Goal: Task Accomplishment & Management: Manage account settings

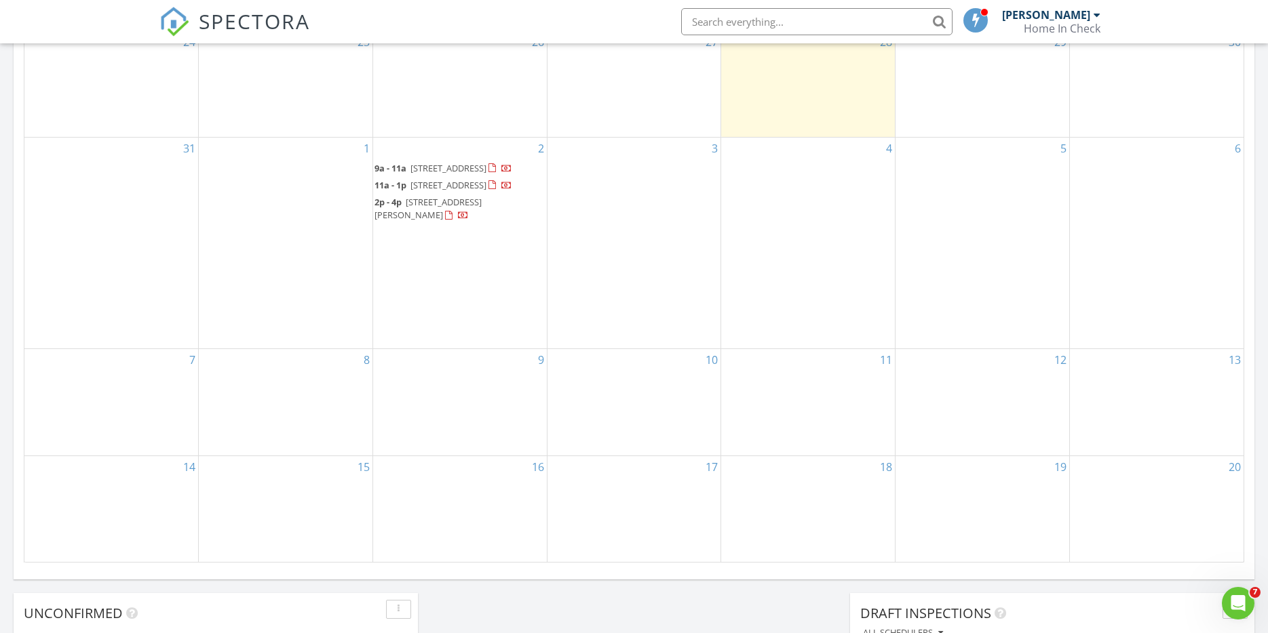
scroll to position [691, 0]
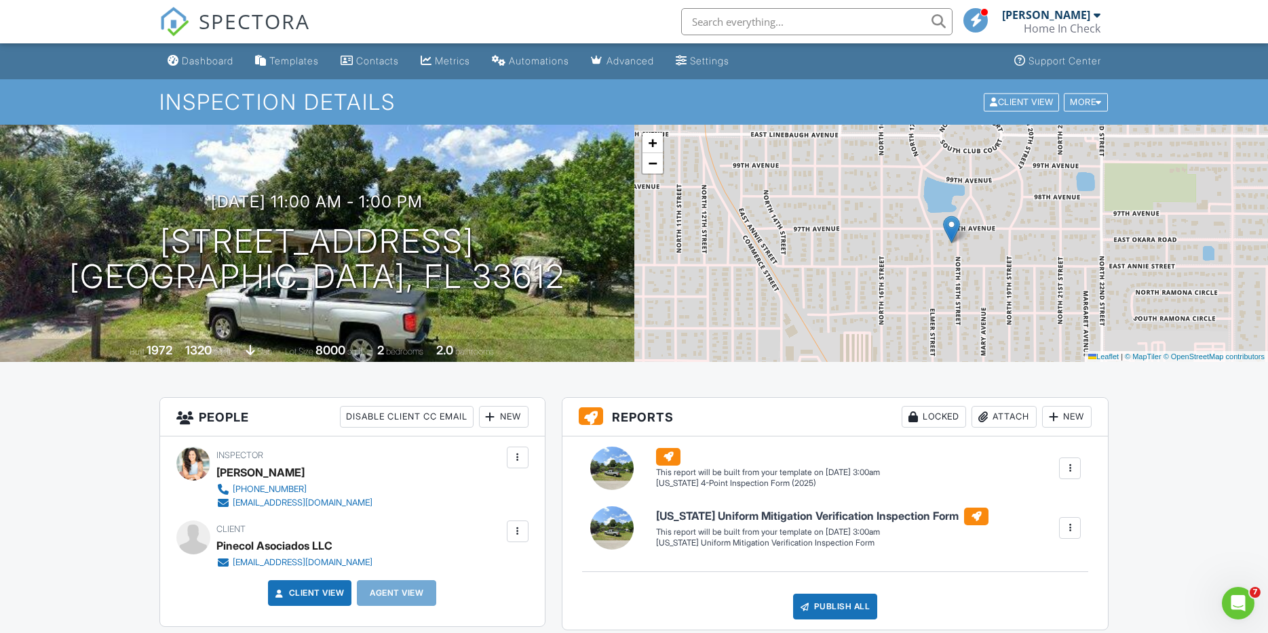
scroll to position [1, 0]
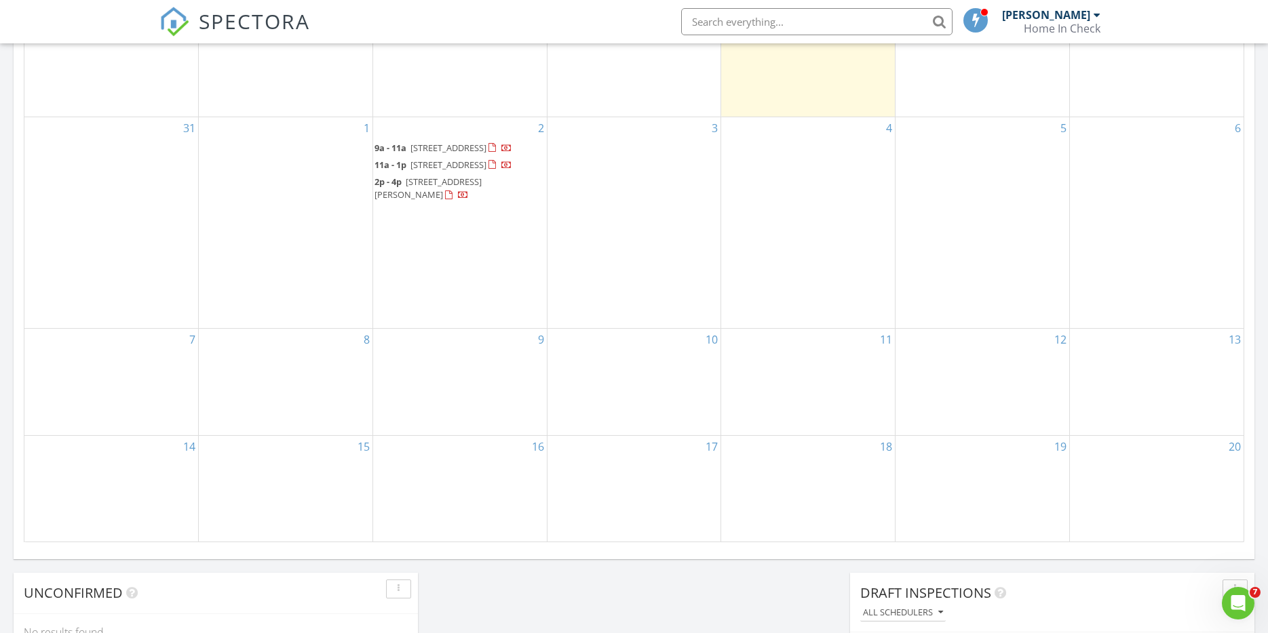
scroll to position [704, 0]
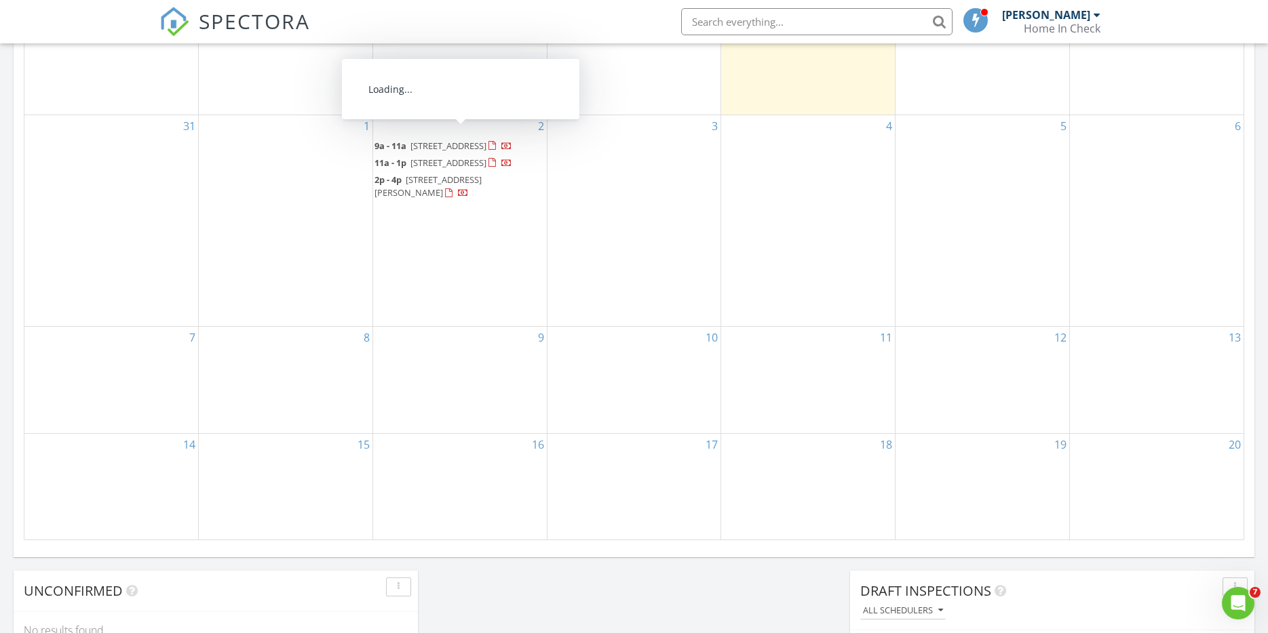
click at [454, 140] on span "8414 N 20th St, Tampa 33604" at bounding box center [448, 146] width 76 height 12
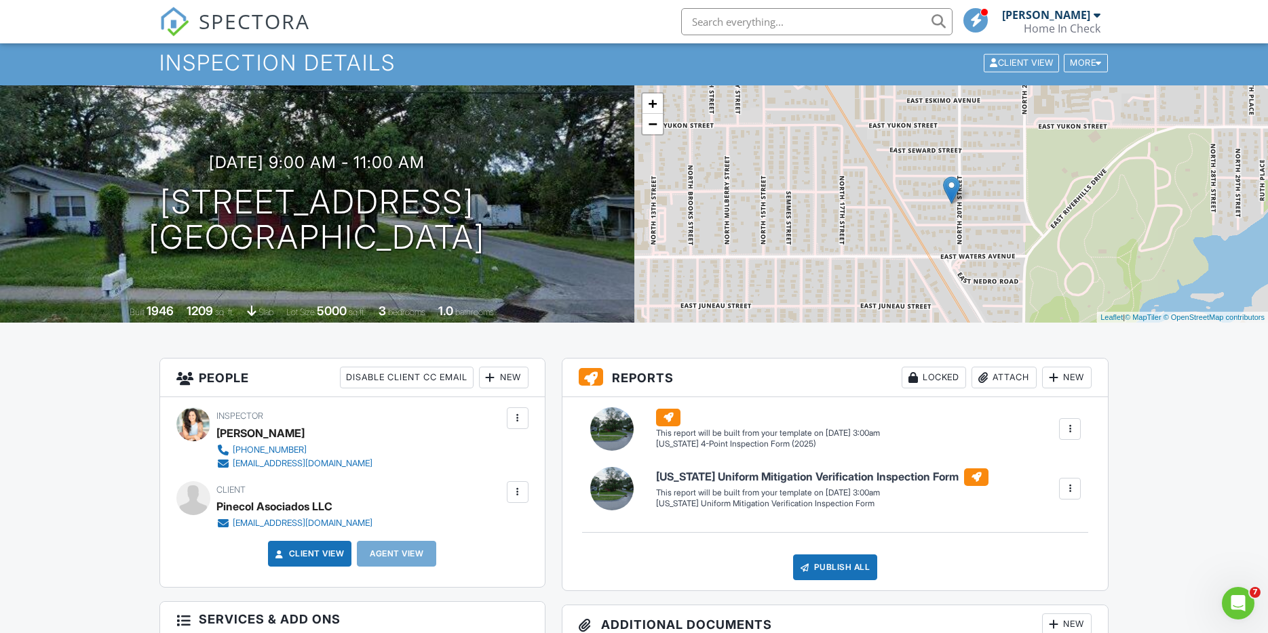
click at [528, 496] on div at bounding box center [518, 493] width 22 height 22
click at [471, 528] on li "Edit" at bounding box center [444, 534] width 151 height 34
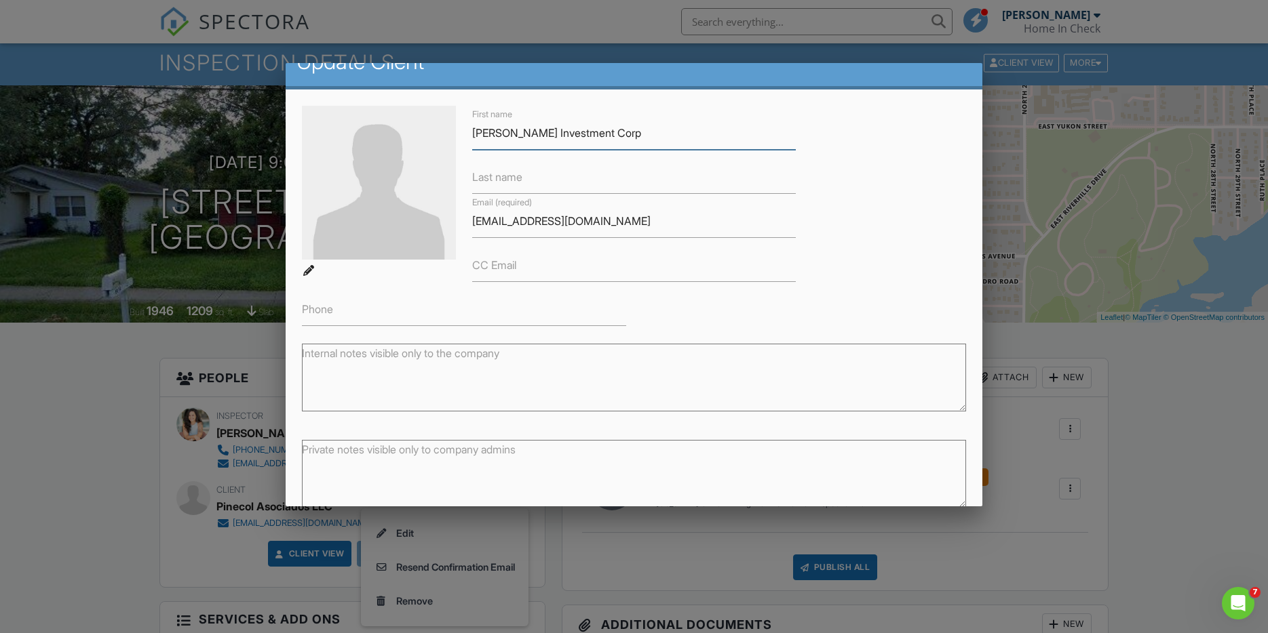
scroll to position [88, 0]
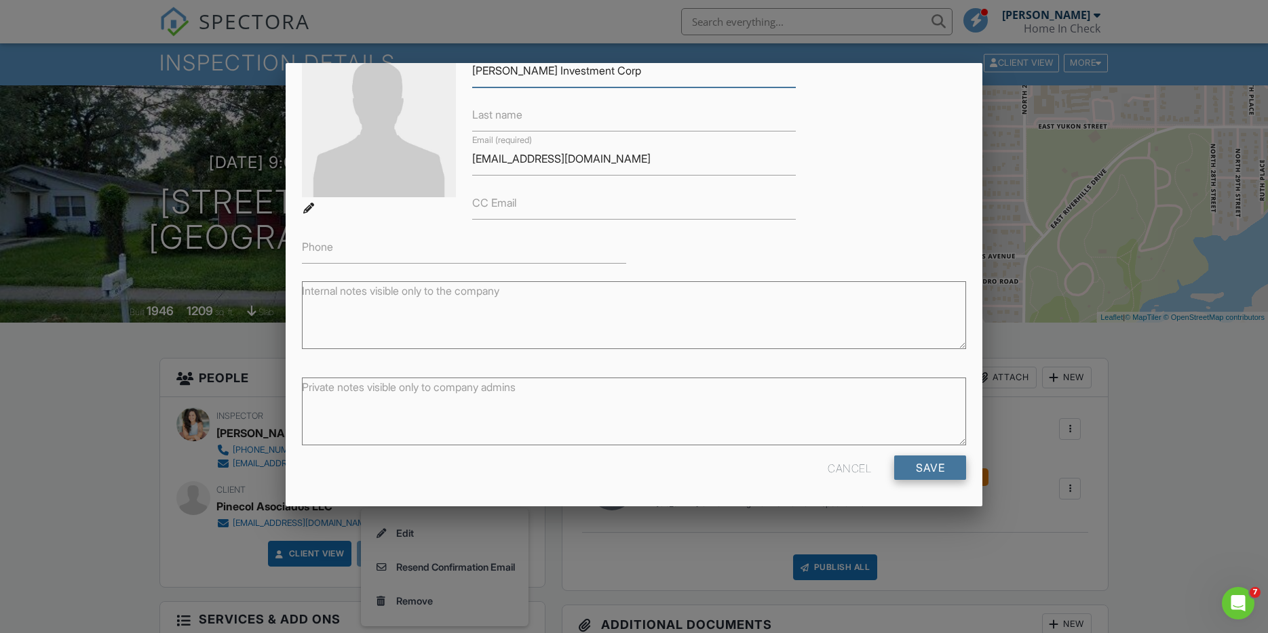
type input "Navarro Rueda Investment Corp"
click at [914, 467] on input "Save" at bounding box center [930, 468] width 72 height 24
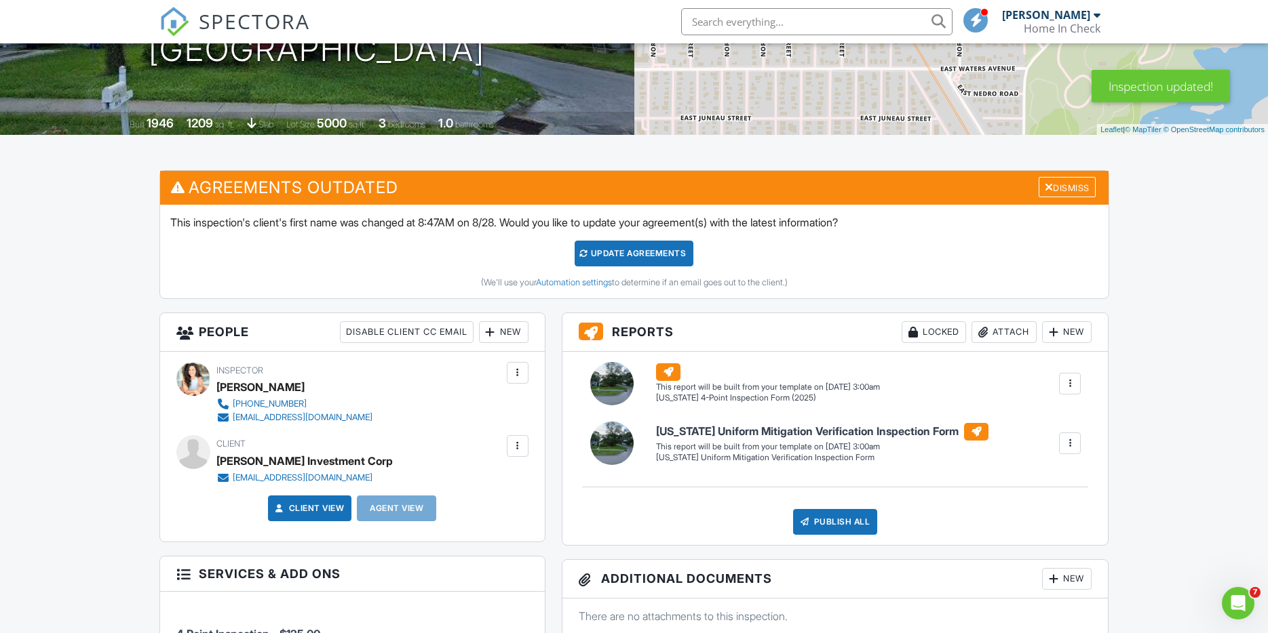
click at [644, 254] on div "Update Agreements" at bounding box center [633, 254] width 119 height 26
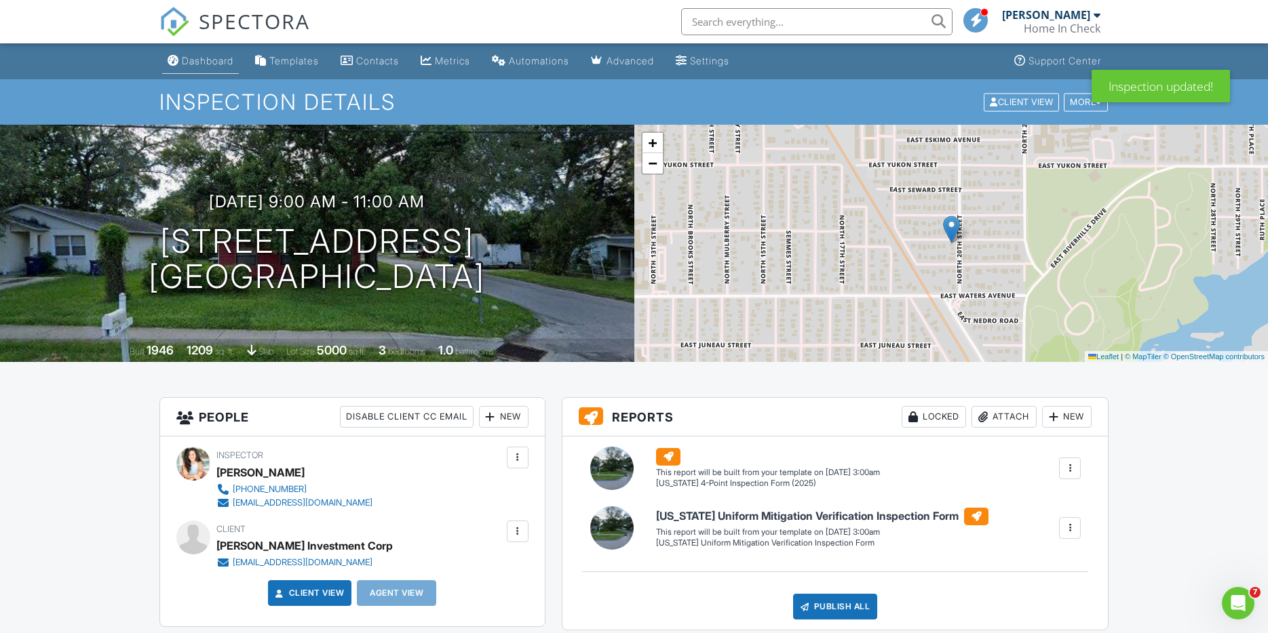
click at [192, 69] on link "Dashboard" at bounding box center [200, 61] width 77 height 25
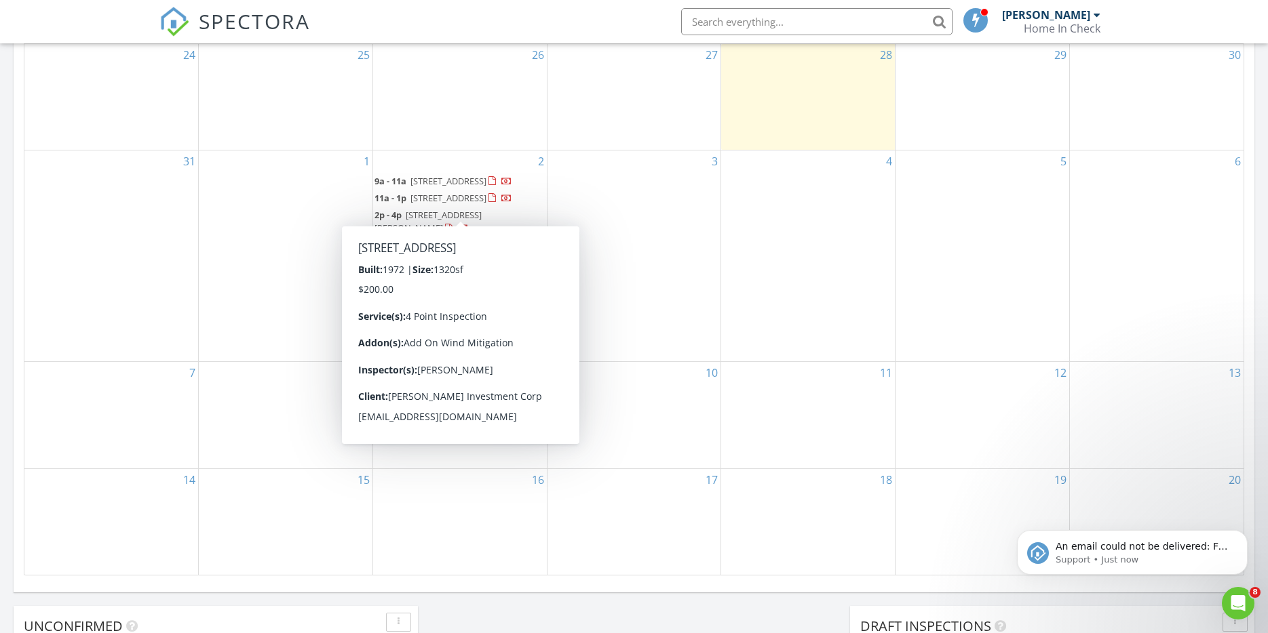
click at [407, 201] on link "11a - 1p 9604 N 18th St, Tampa 33612" at bounding box center [443, 198] width 138 height 12
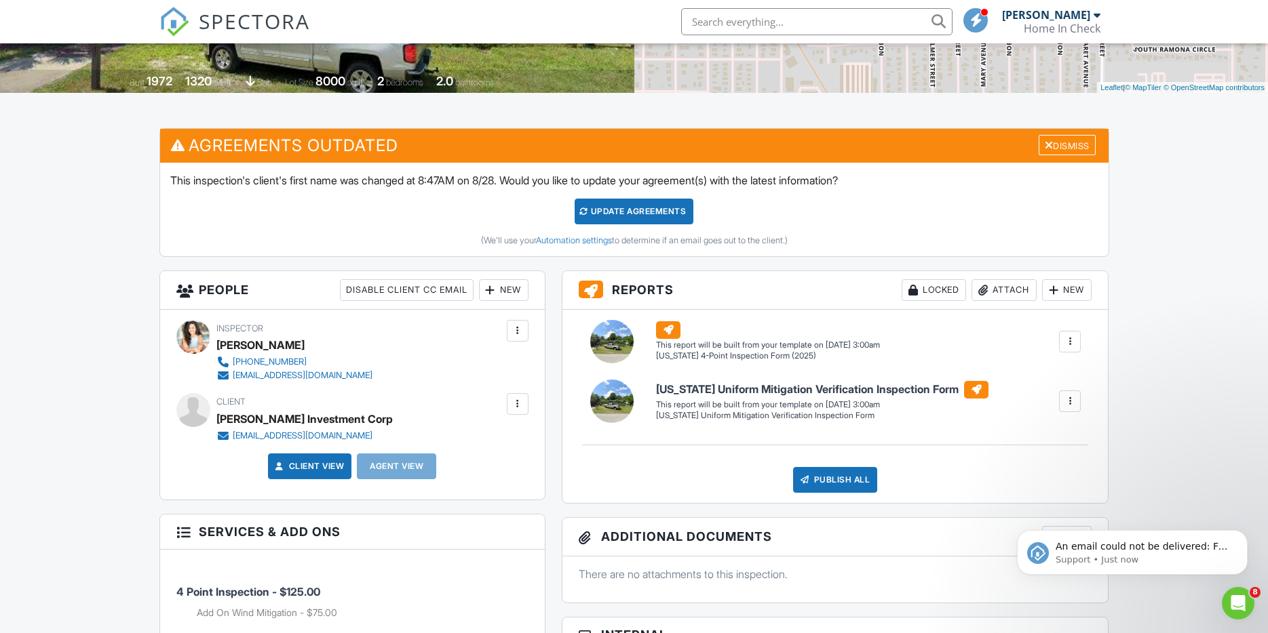
click at [519, 407] on div at bounding box center [518, 404] width 14 height 14
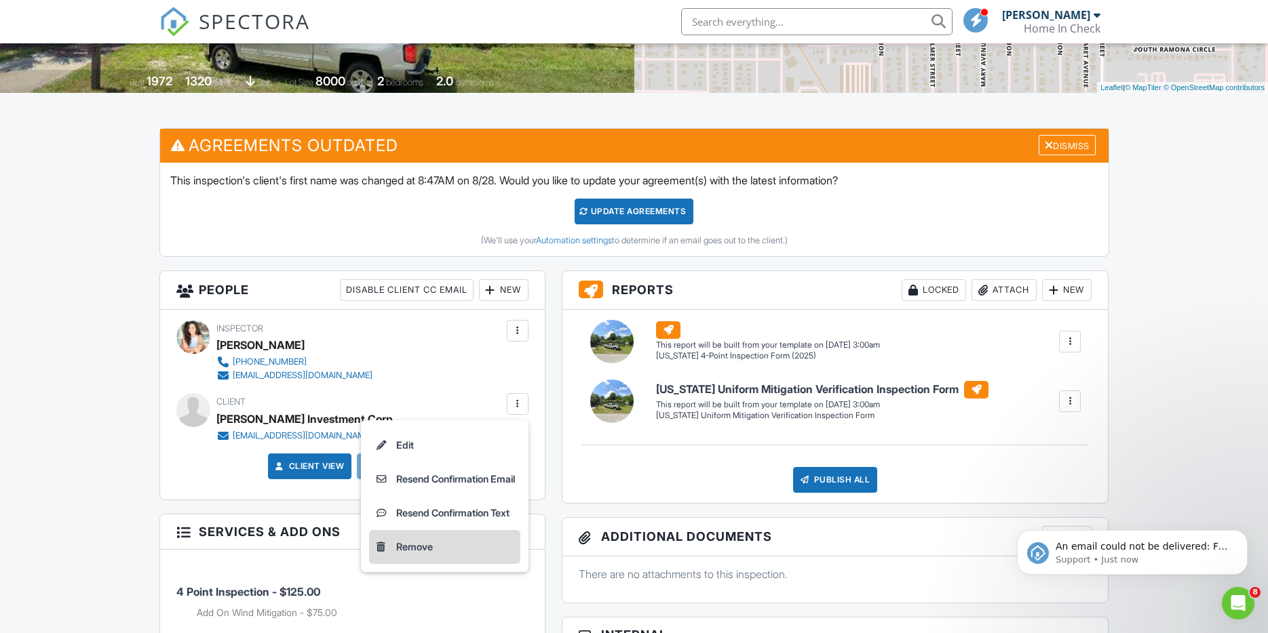
click at [397, 543] on div "Remove" at bounding box center [414, 547] width 37 height 16
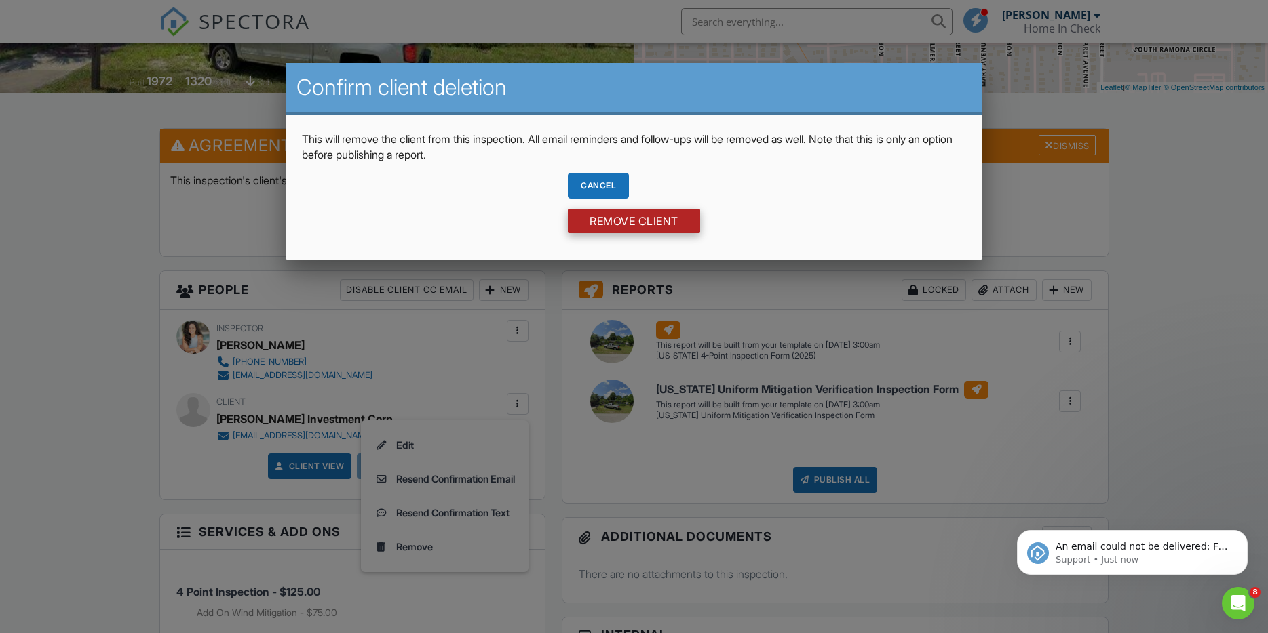
click at [673, 220] on input "Remove Client" at bounding box center [634, 221] width 132 height 24
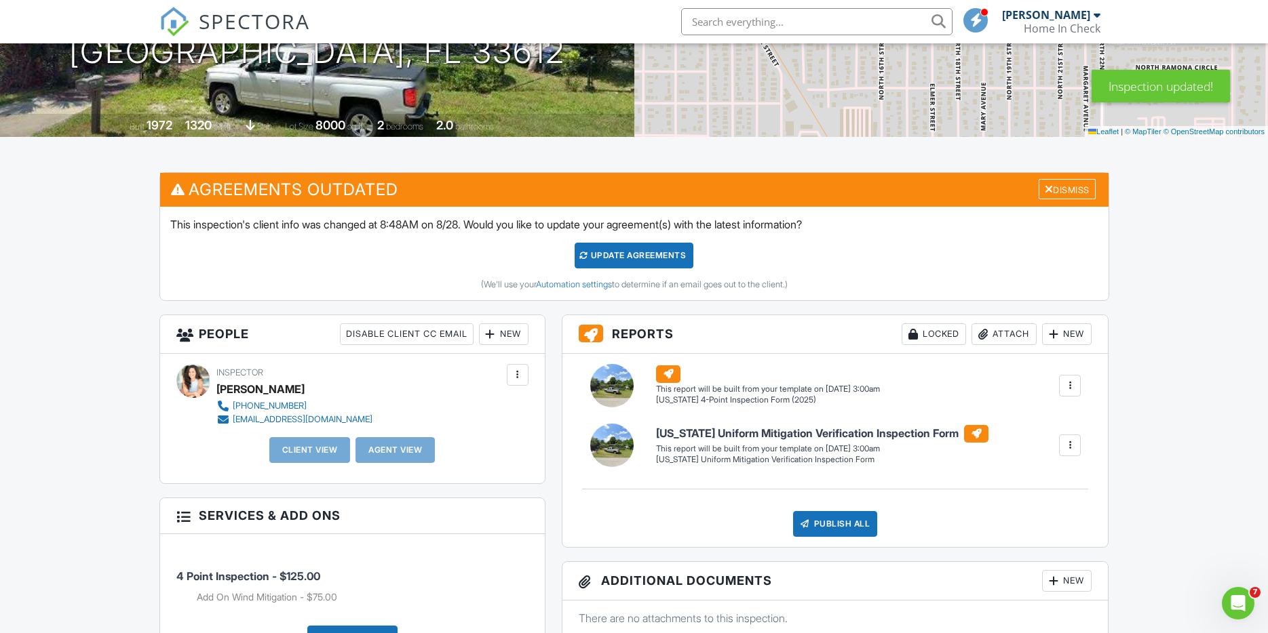
click at [519, 375] on div at bounding box center [518, 375] width 14 height 14
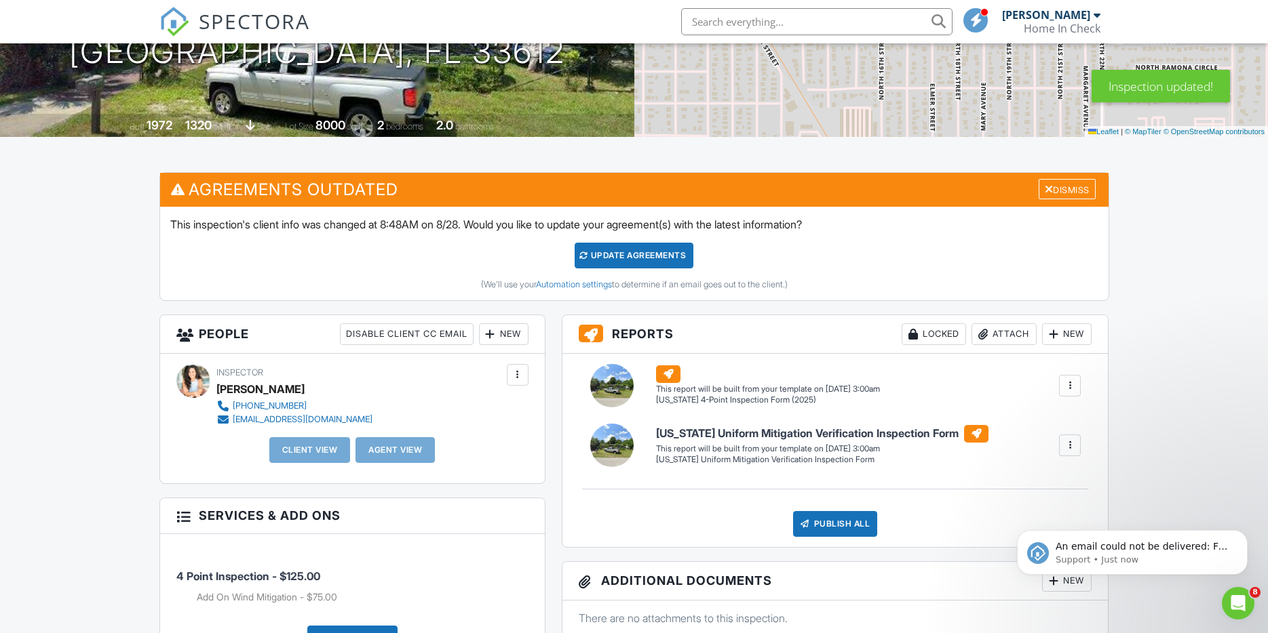
click at [516, 335] on div "New" at bounding box center [504, 334] width 50 height 22
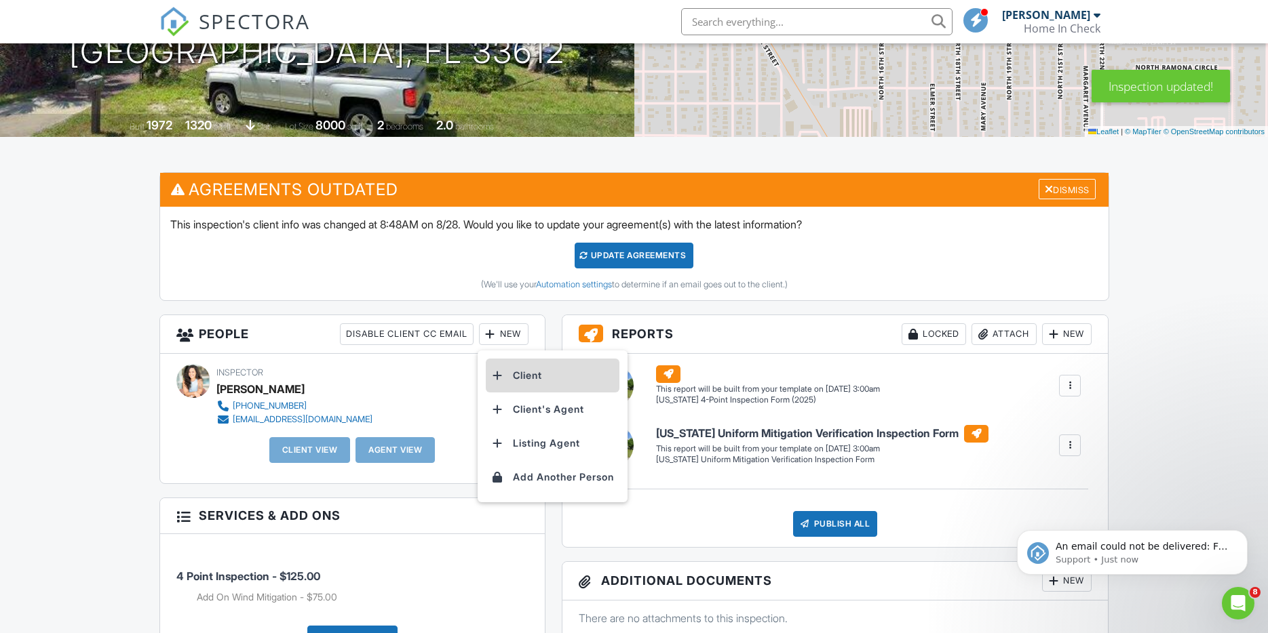
click at [530, 382] on li "Client" at bounding box center [553, 376] width 134 height 34
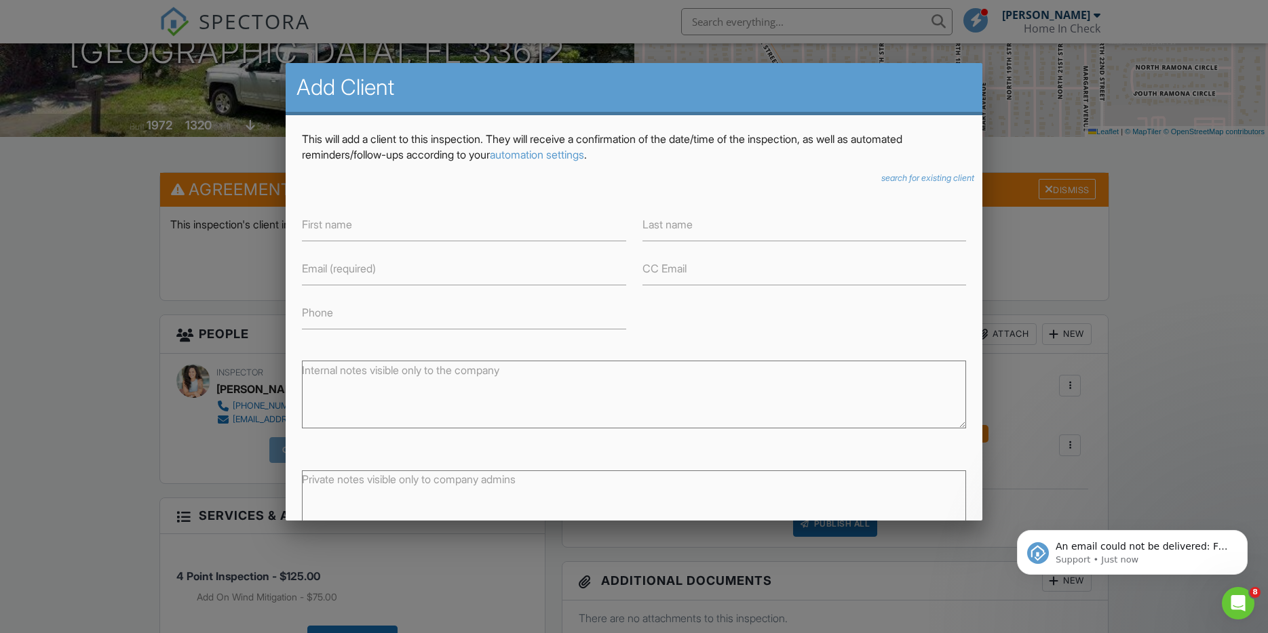
drag, startPoint x: 157, startPoint y: 231, endPoint x: 208, endPoint y: 307, distance: 90.5
click at [158, 231] on div at bounding box center [634, 328] width 1268 height 792
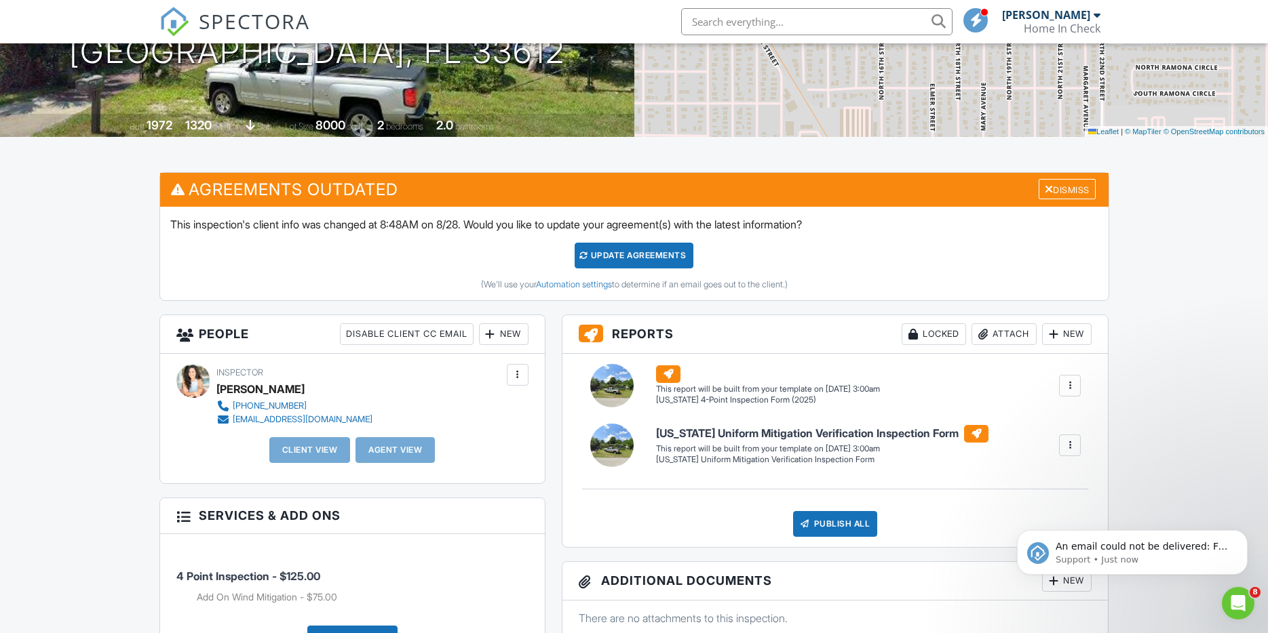
click at [515, 369] on div at bounding box center [518, 375] width 14 height 14
click at [1069, 387] on div at bounding box center [1070, 386] width 14 height 14
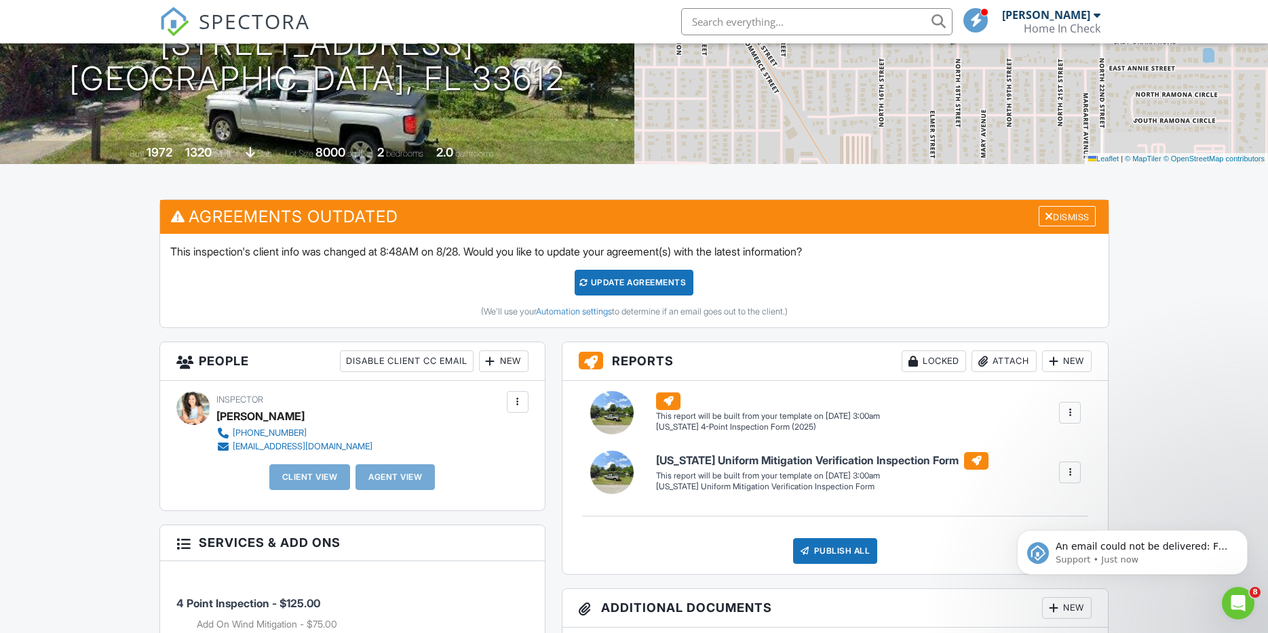
scroll to position [267, 0]
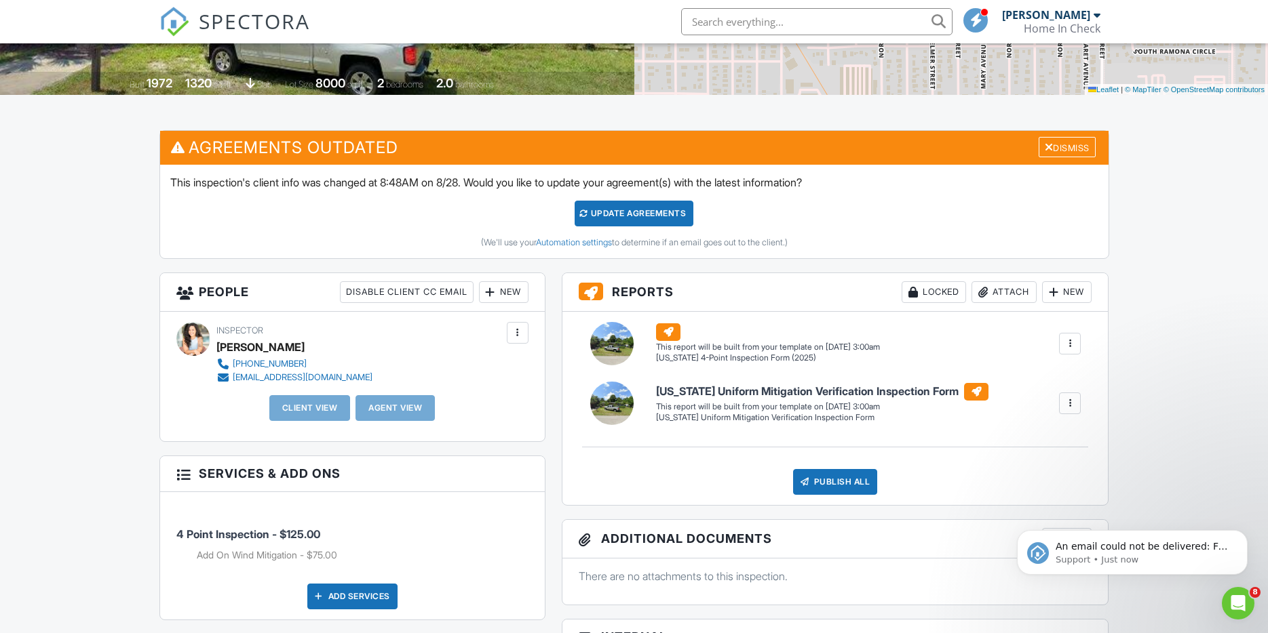
click at [505, 296] on div "New" at bounding box center [504, 292] width 50 height 22
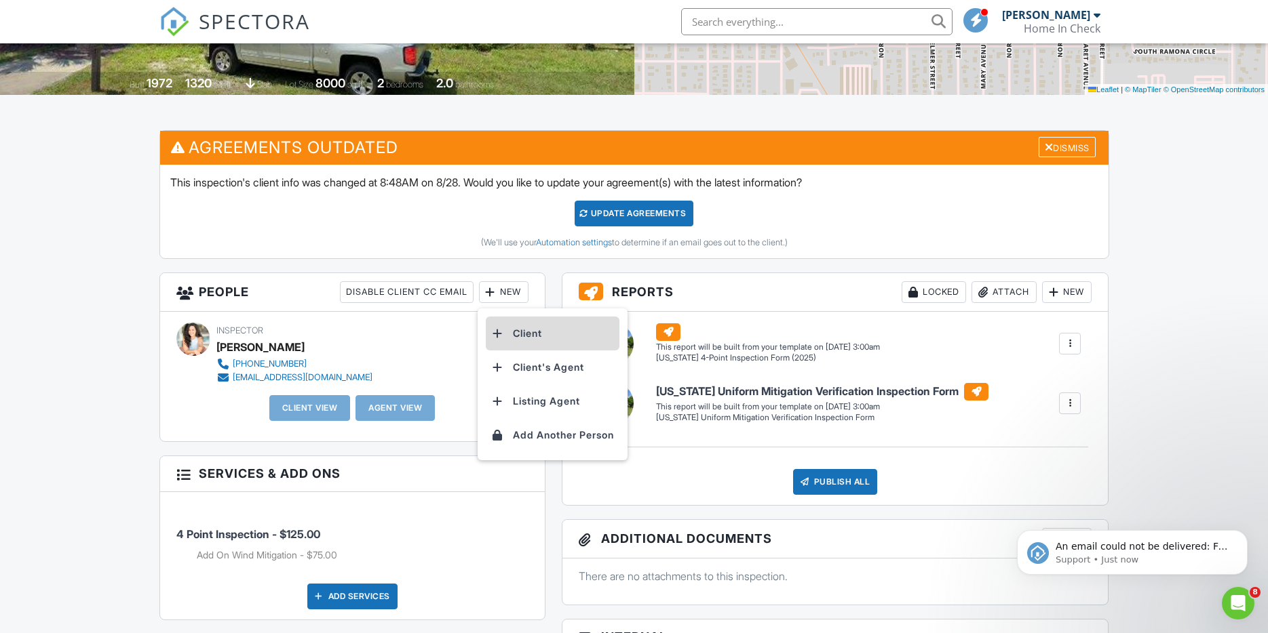
click at [525, 321] on li "Client" at bounding box center [553, 334] width 134 height 34
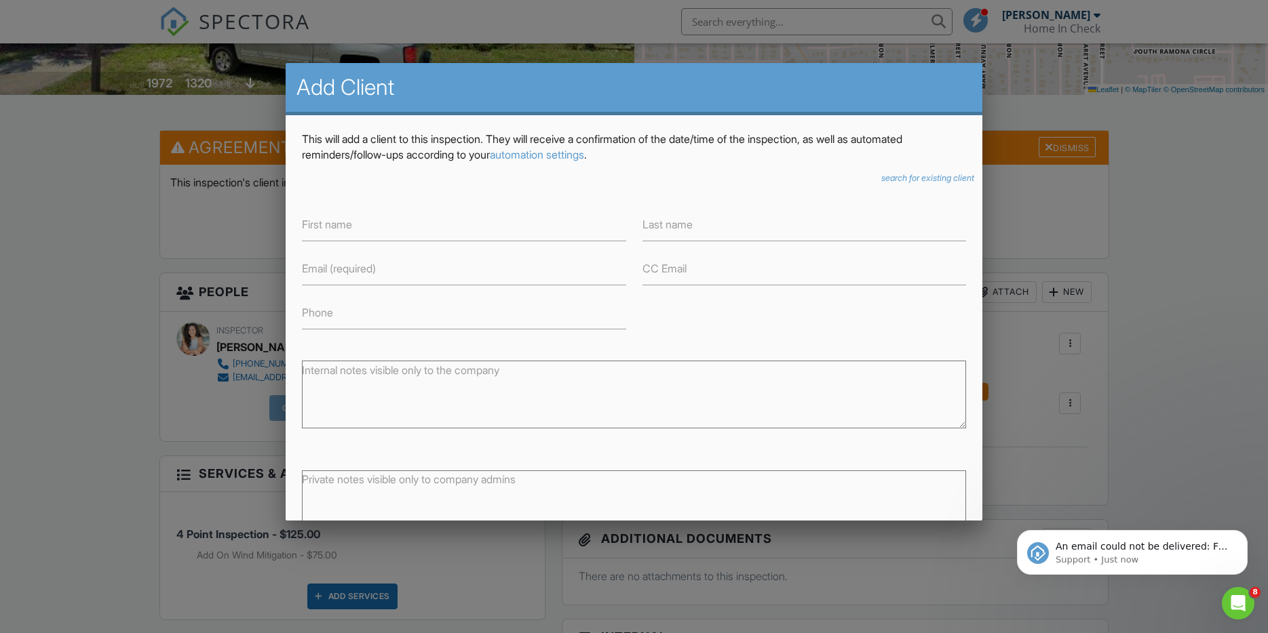
click at [364, 267] on label "Email (required)" at bounding box center [339, 268] width 74 height 15
click at [364, 267] on input "Email (required)" at bounding box center [464, 268] width 324 height 33
type input "c"
type input "[EMAIL_ADDRESS][DOMAIN_NAME]"
click at [372, 233] on input "First name" at bounding box center [464, 224] width 324 height 33
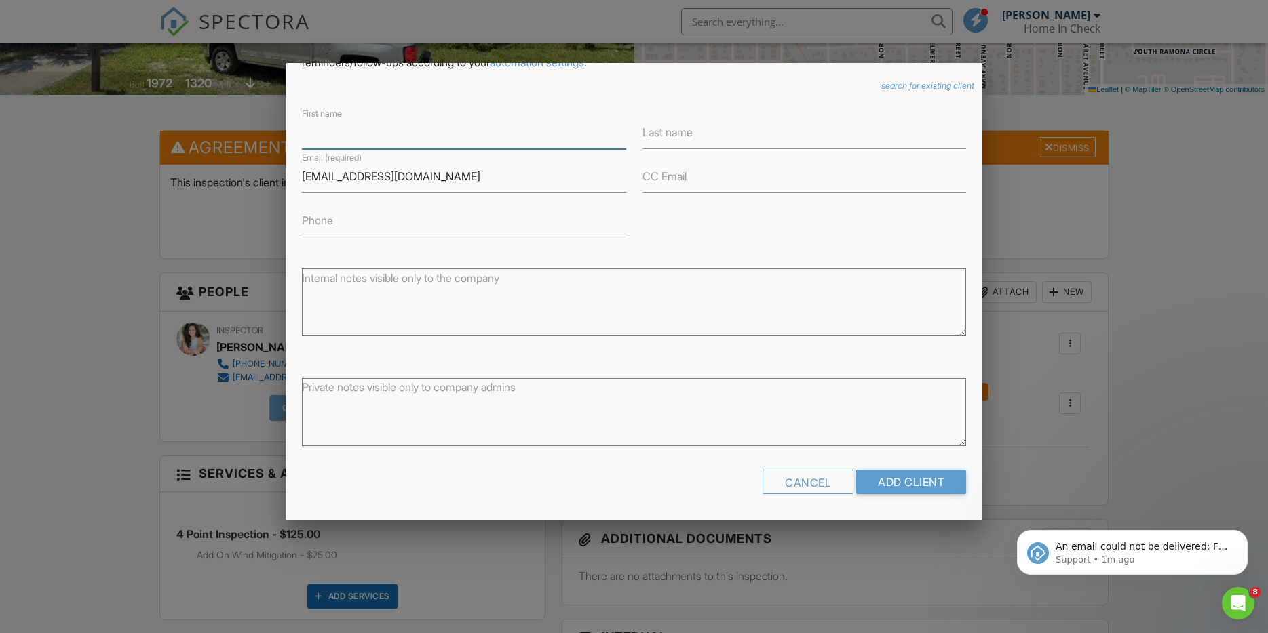
scroll to position [0, 0]
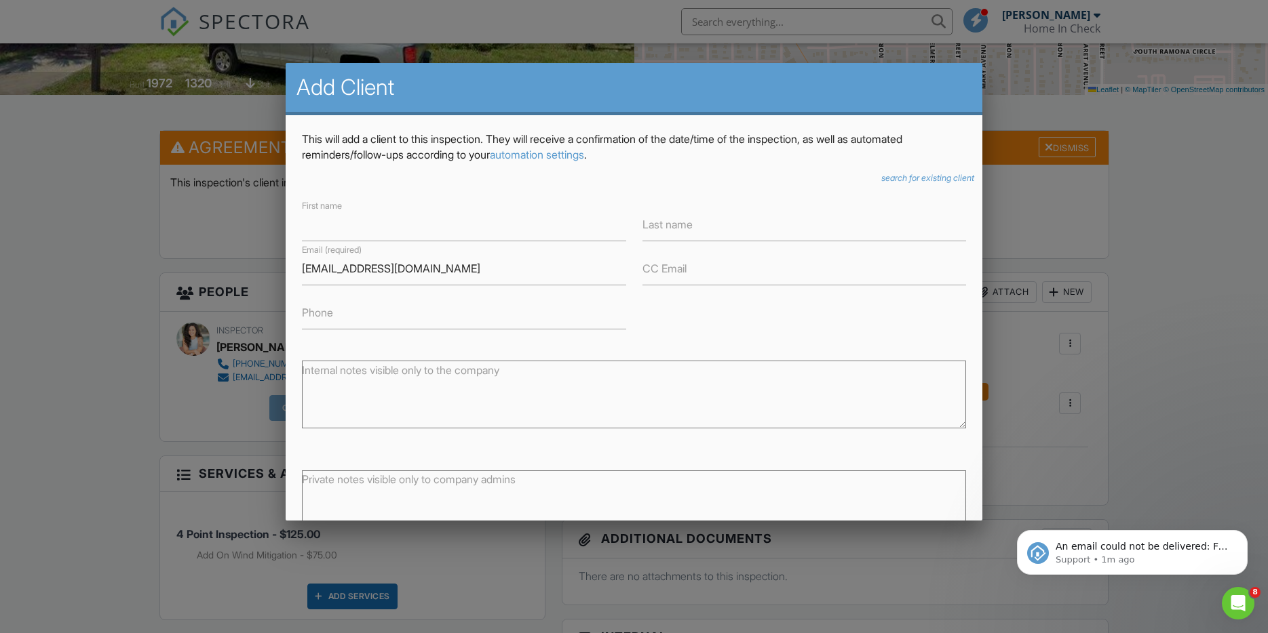
click at [906, 180] on icon "search for existing client" at bounding box center [927, 178] width 93 height 10
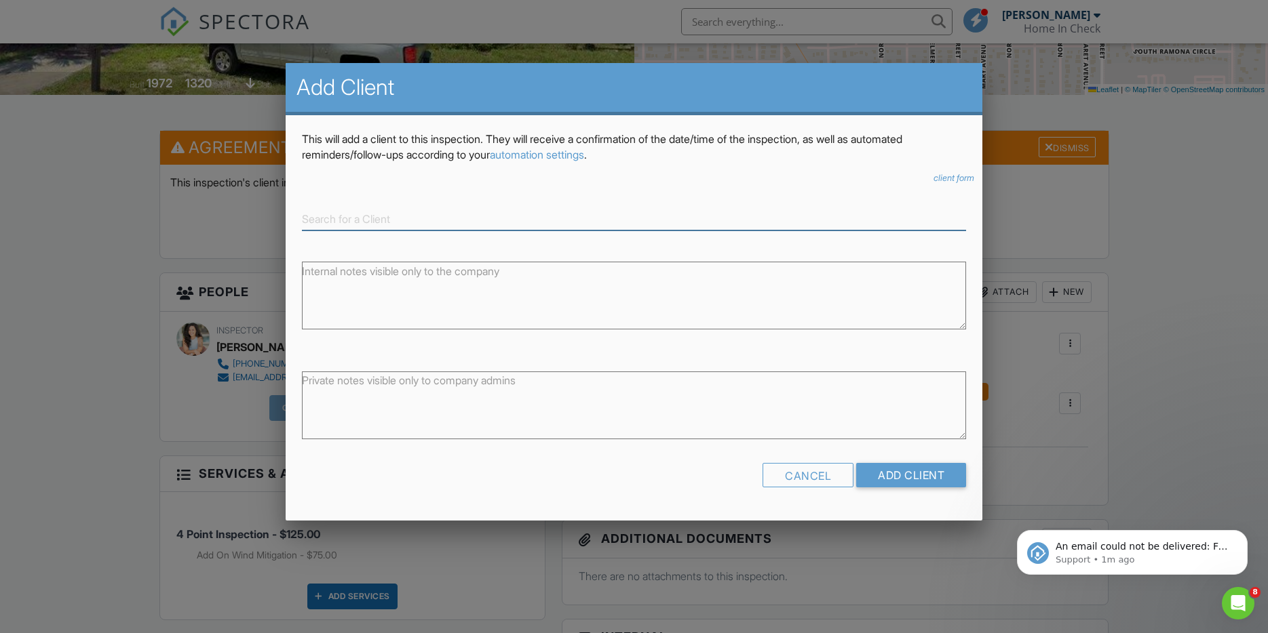
click at [366, 219] on input at bounding box center [634, 219] width 665 height 22
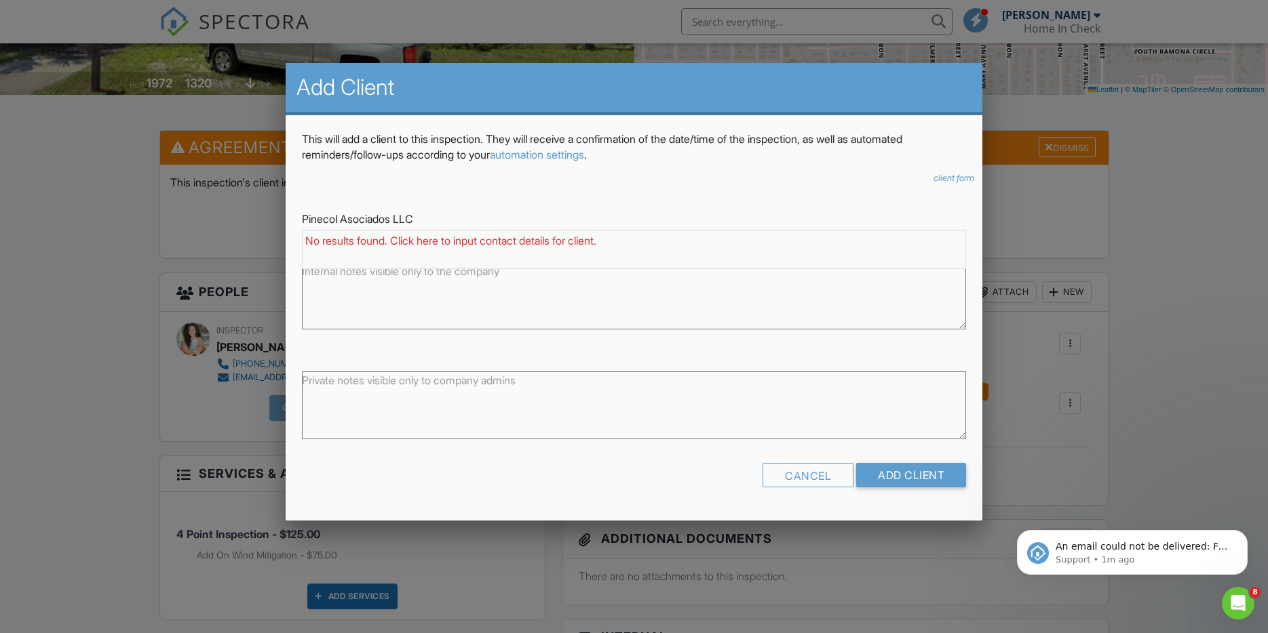
type input "Pinecol Asociados LLC"
click at [399, 353] on form "Pinecol Asociados LLC No results found. Click here to input contact details for…" at bounding box center [634, 347] width 665 height 300
click at [900, 477] on input "Add Client" at bounding box center [911, 475] width 110 height 24
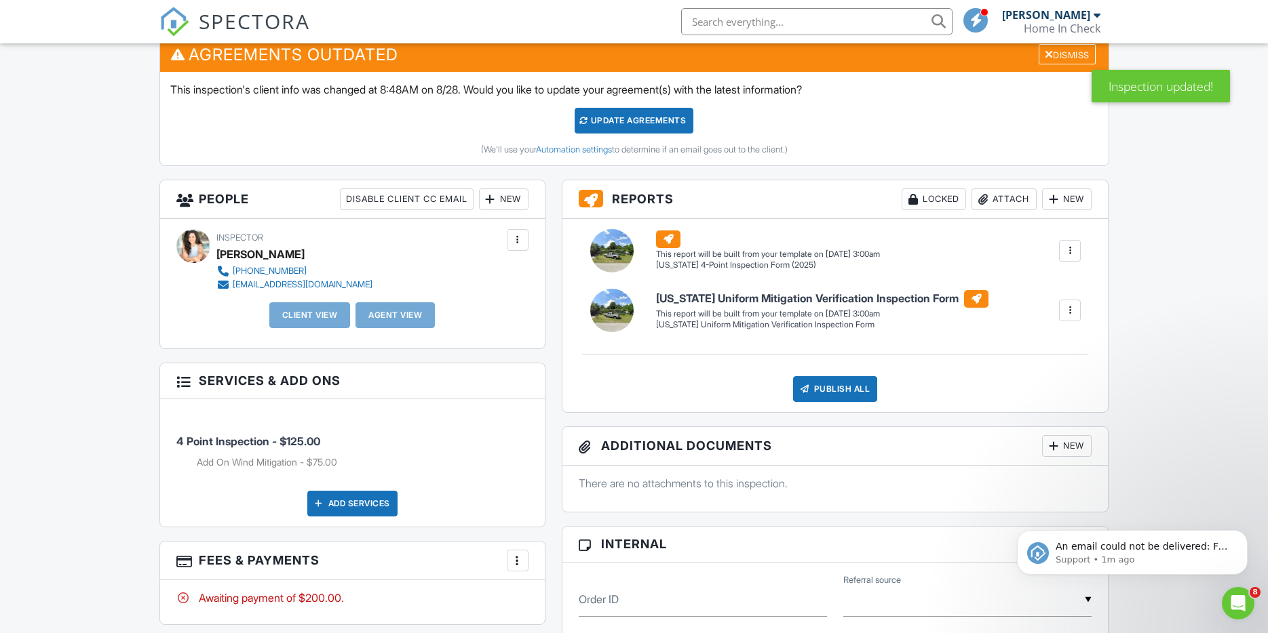
scroll to position [395, 0]
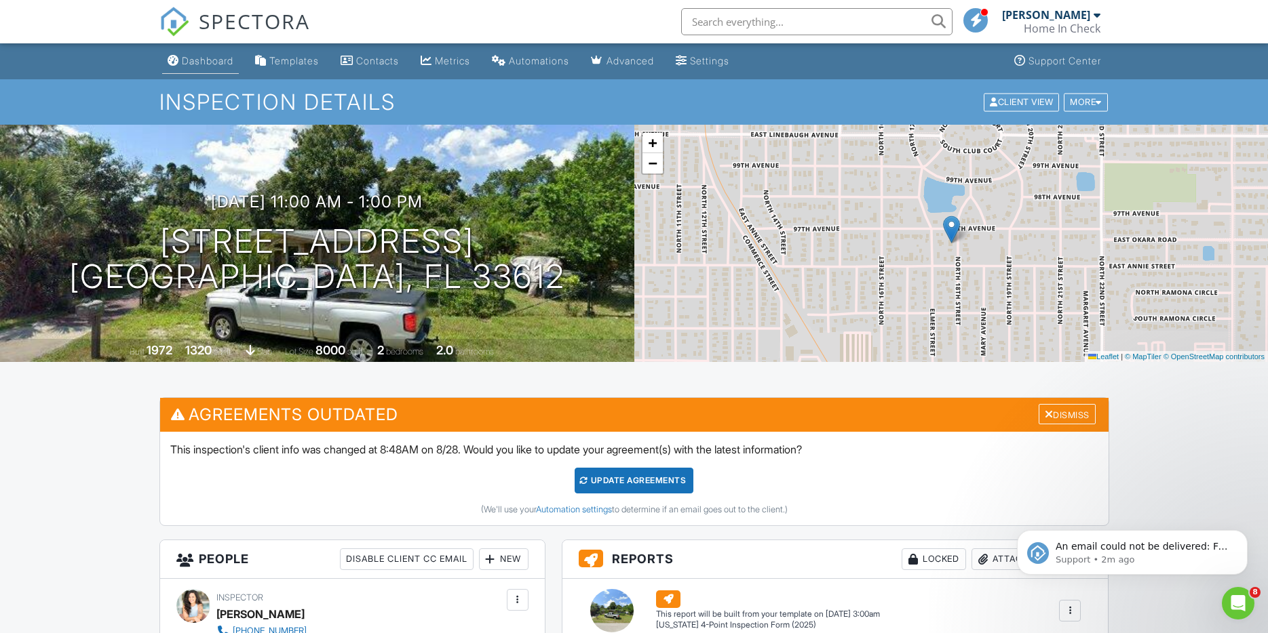
click at [221, 56] on div "Dashboard" at bounding box center [208, 61] width 52 height 12
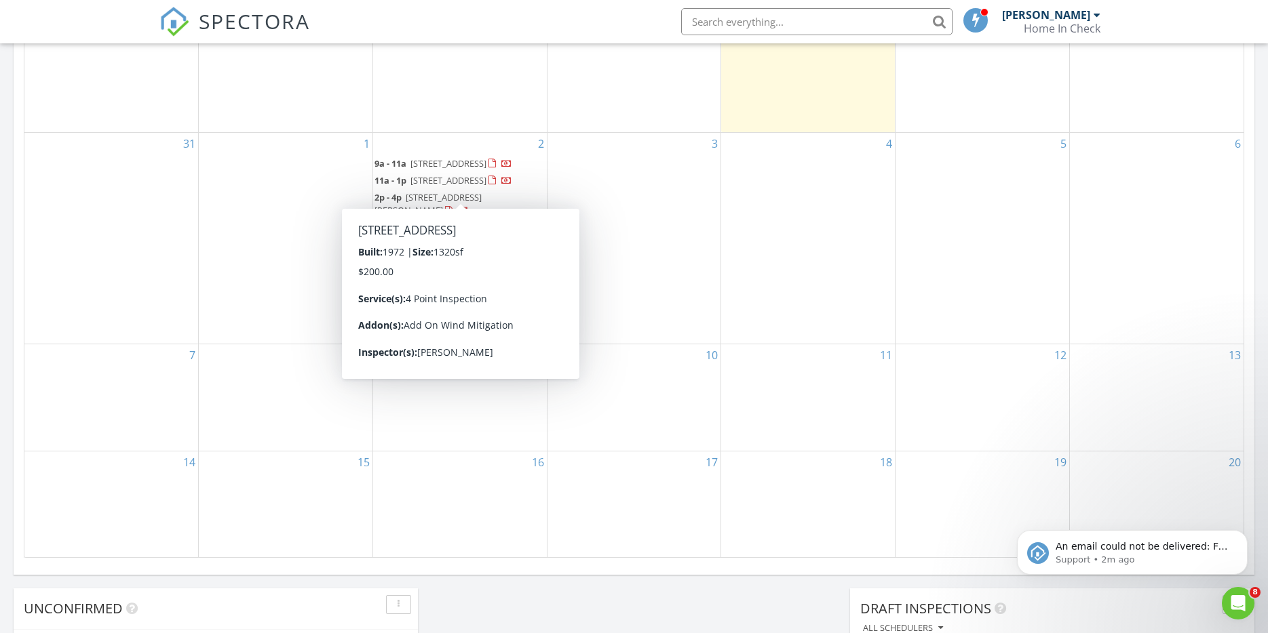
click at [486, 182] on span "9604 N 18th St, Tampa 33612" at bounding box center [448, 180] width 76 height 12
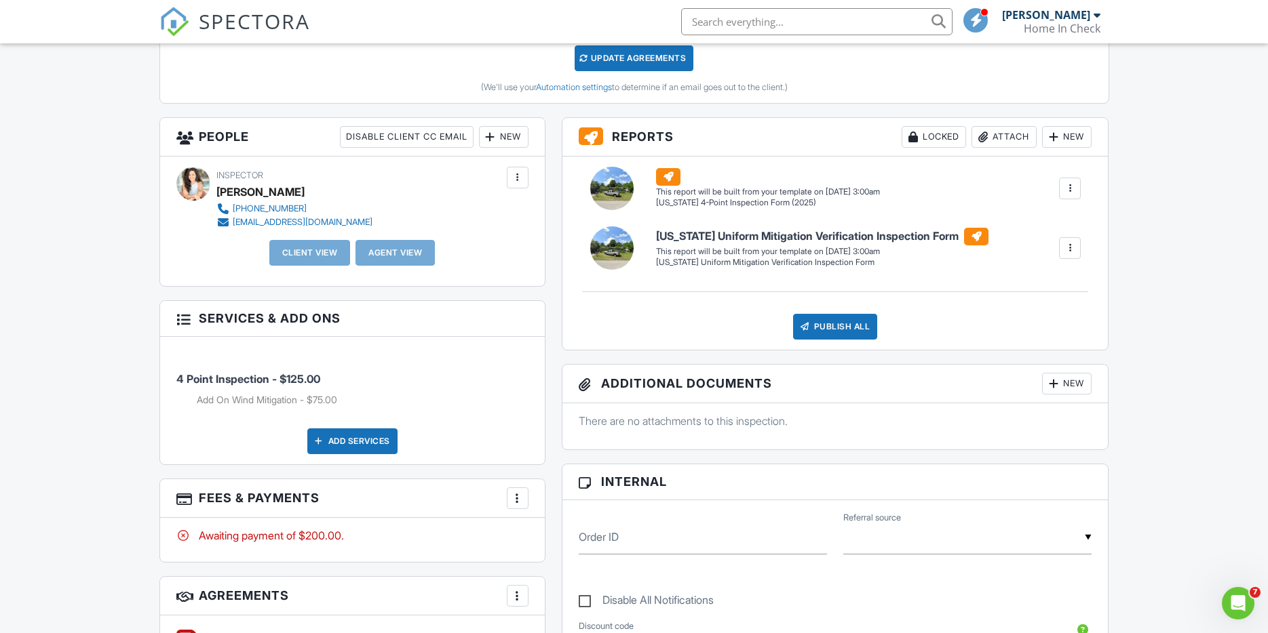
click at [512, 180] on div at bounding box center [518, 178] width 14 height 14
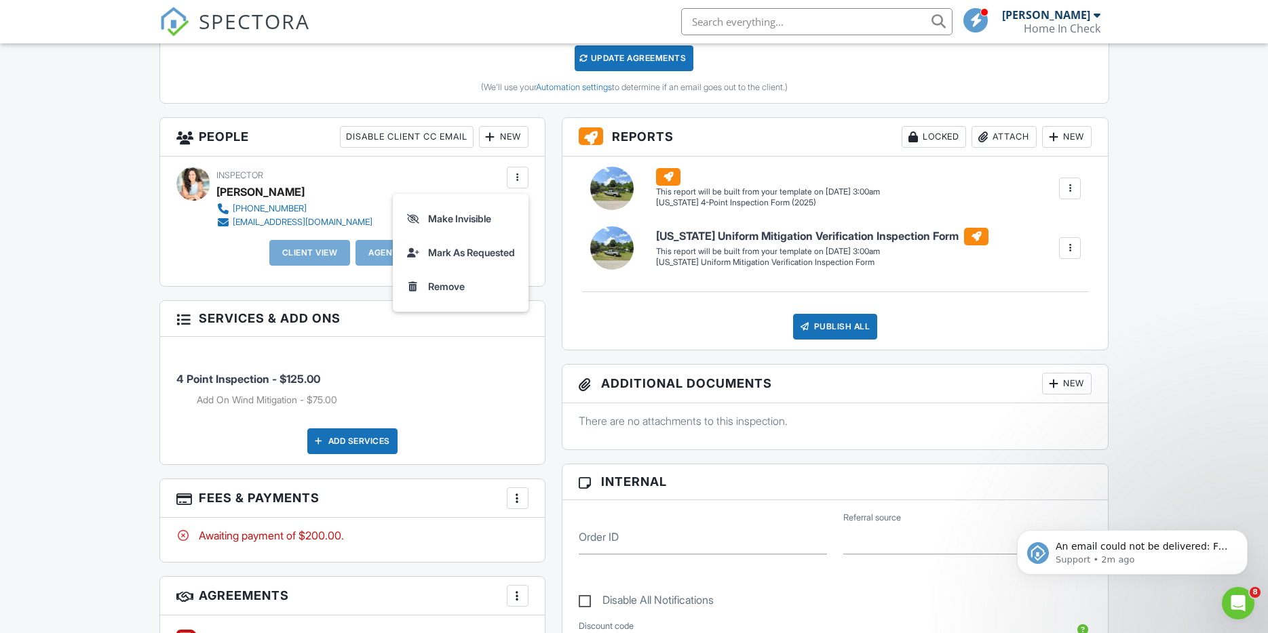
click at [509, 138] on div "New" at bounding box center [504, 137] width 50 height 22
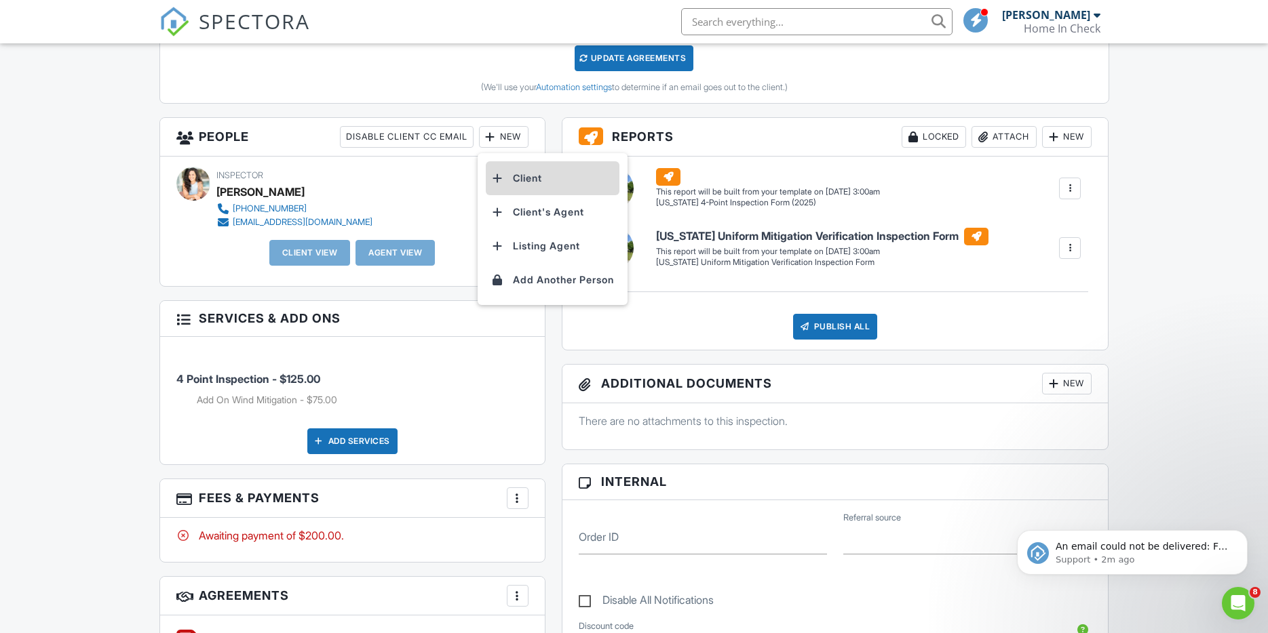
click at [524, 180] on li "Client" at bounding box center [553, 178] width 134 height 34
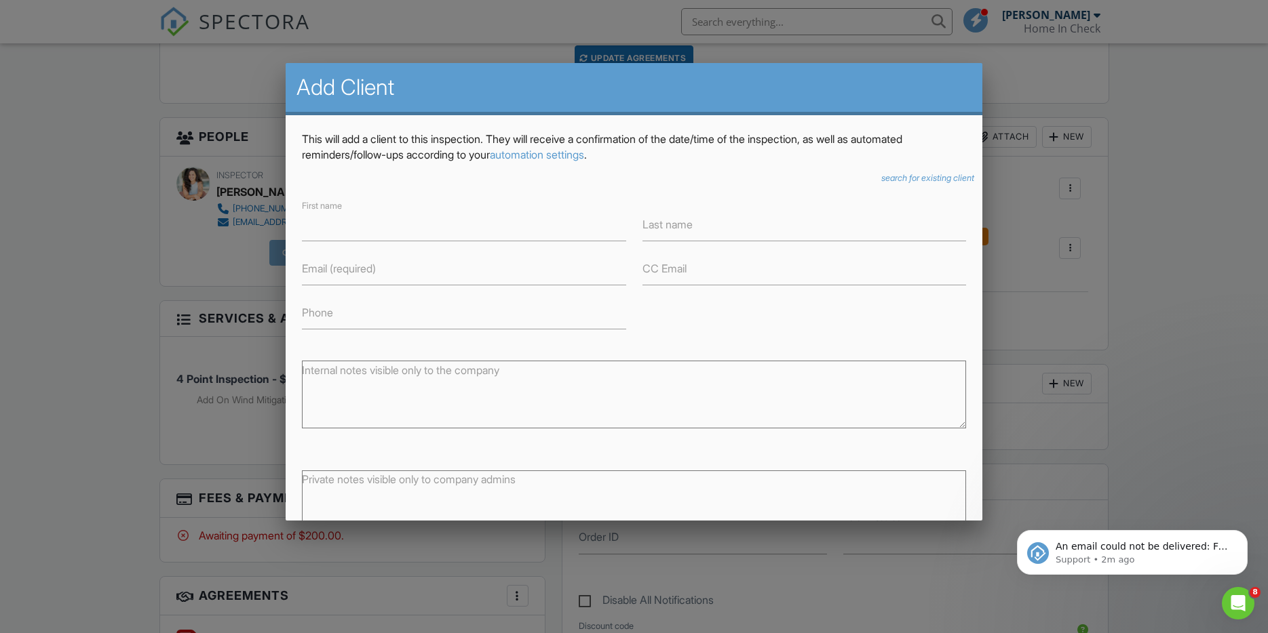
click at [372, 271] on label "Email (required)" at bounding box center [339, 268] width 74 height 15
click at [372, 271] on input "Email (required)" at bounding box center [464, 268] width 324 height 33
type input "[EMAIL_ADDRESS][DOMAIN_NAME]"
click at [361, 218] on input "First name" at bounding box center [464, 224] width 324 height 33
type input "Pinecol Asociados LLC"
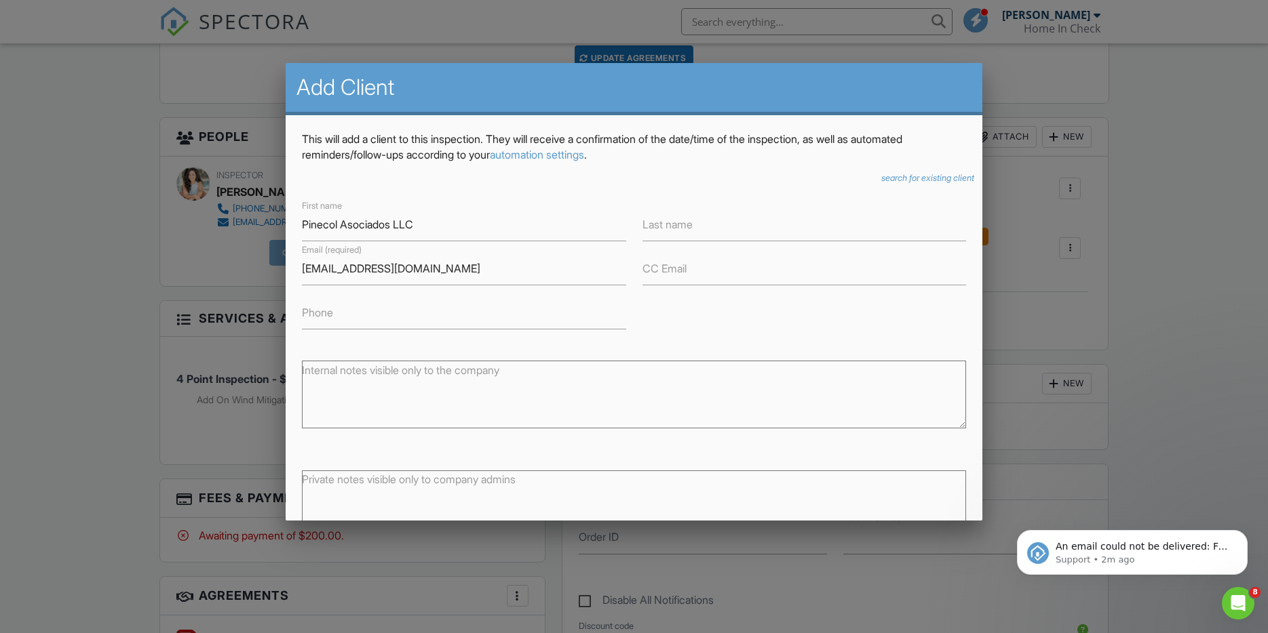
click at [684, 446] on form "First name Pinecol Asociados LLC Last name Email (required) [EMAIL_ADDRESS][DOM…" at bounding box center [634, 396] width 665 height 399
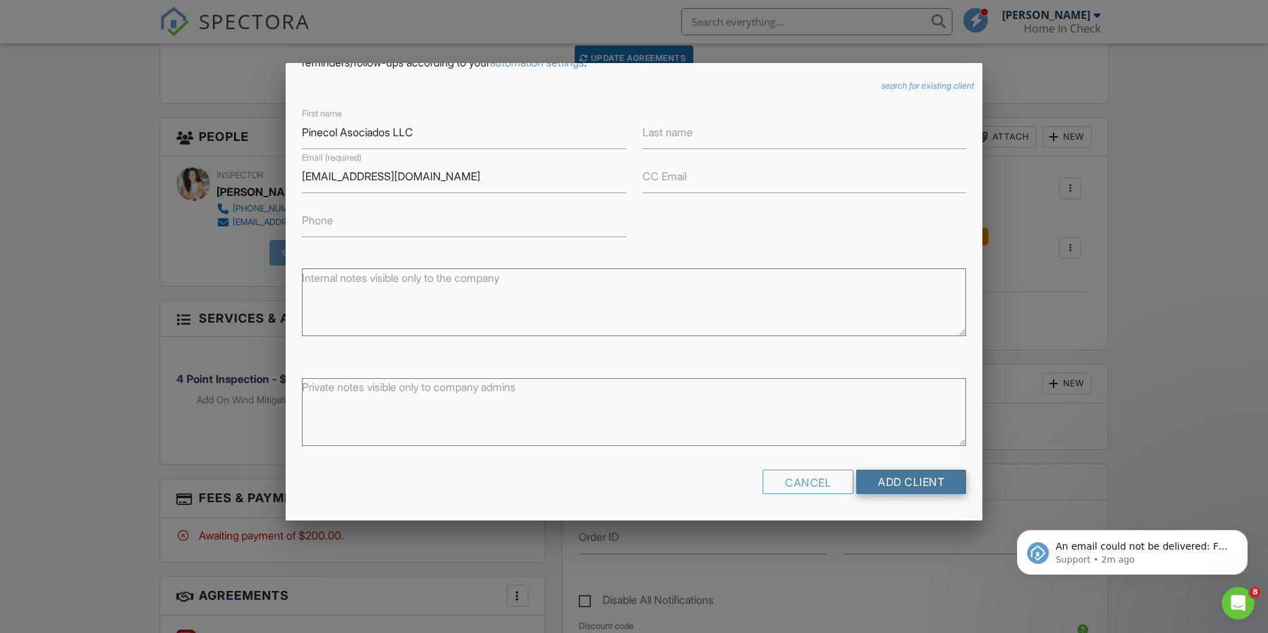
click at [888, 477] on input "Add Client" at bounding box center [911, 482] width 110 height 24
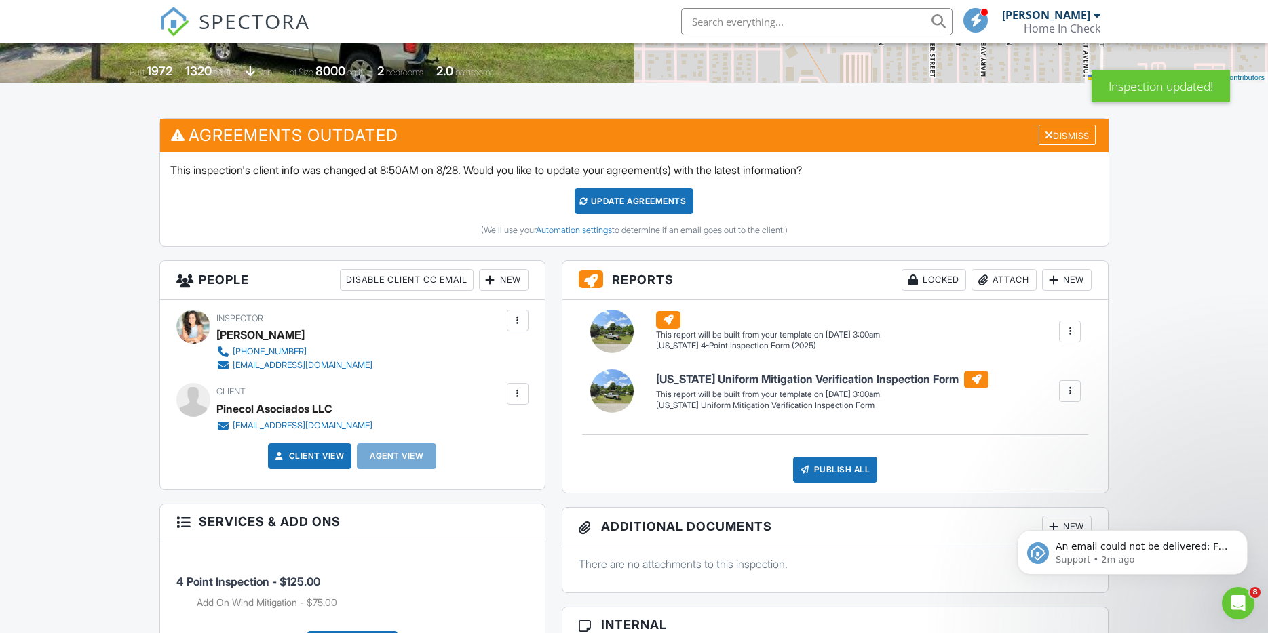
click at [661, 212] on div "Update Agreements" at bounding box center [633, 202] width 119 height 26
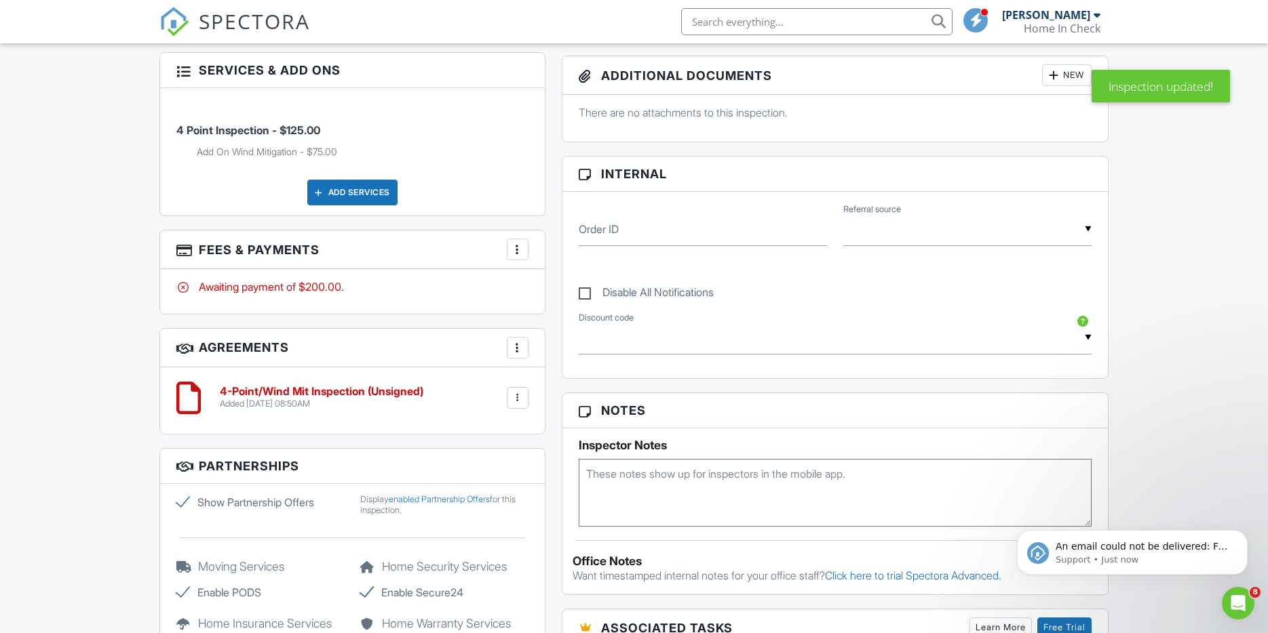
scroll to position [629, 0]
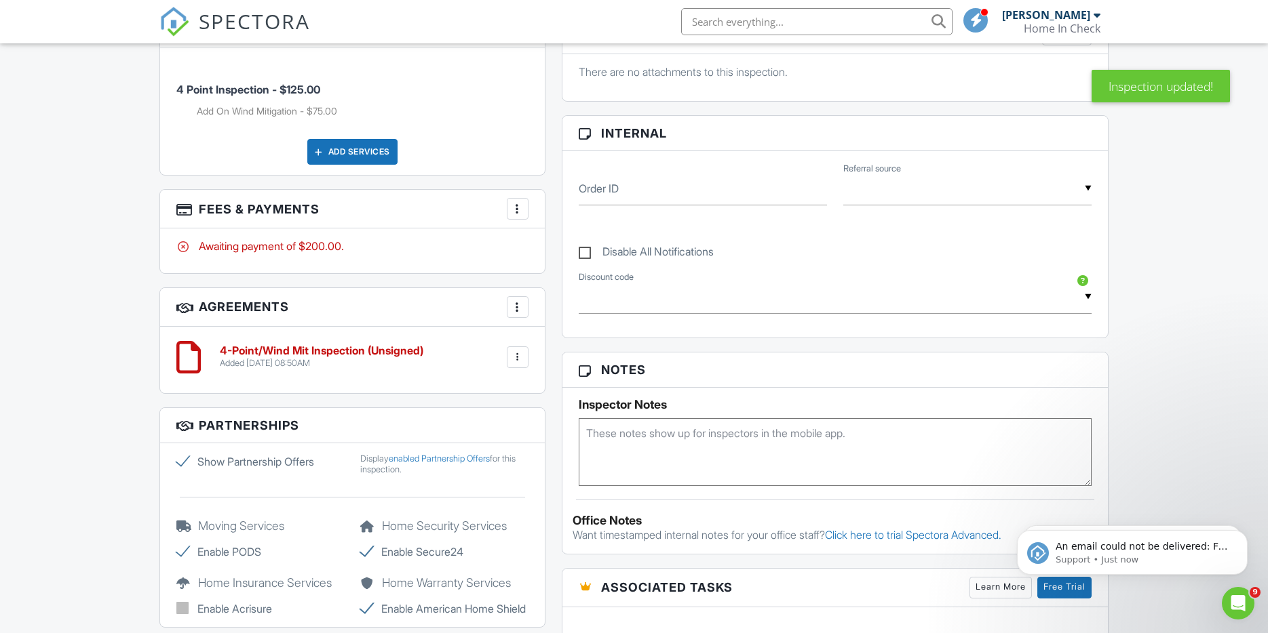
click at [351, 347] on h6 "4-Point/Wind Mit Inspection (Unsigned)" at bounding box center [321, 351] width 203 height 12
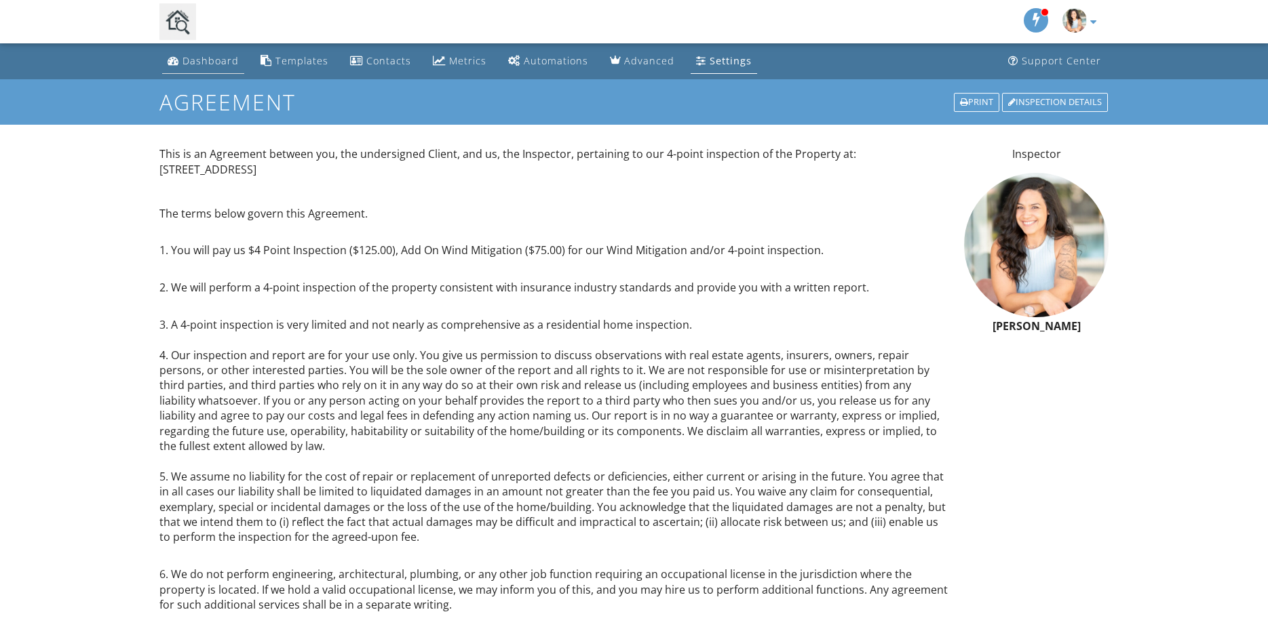
click at [219, 61] on div "Dashboard" at bounding box center [210, 60] width 56 height 13
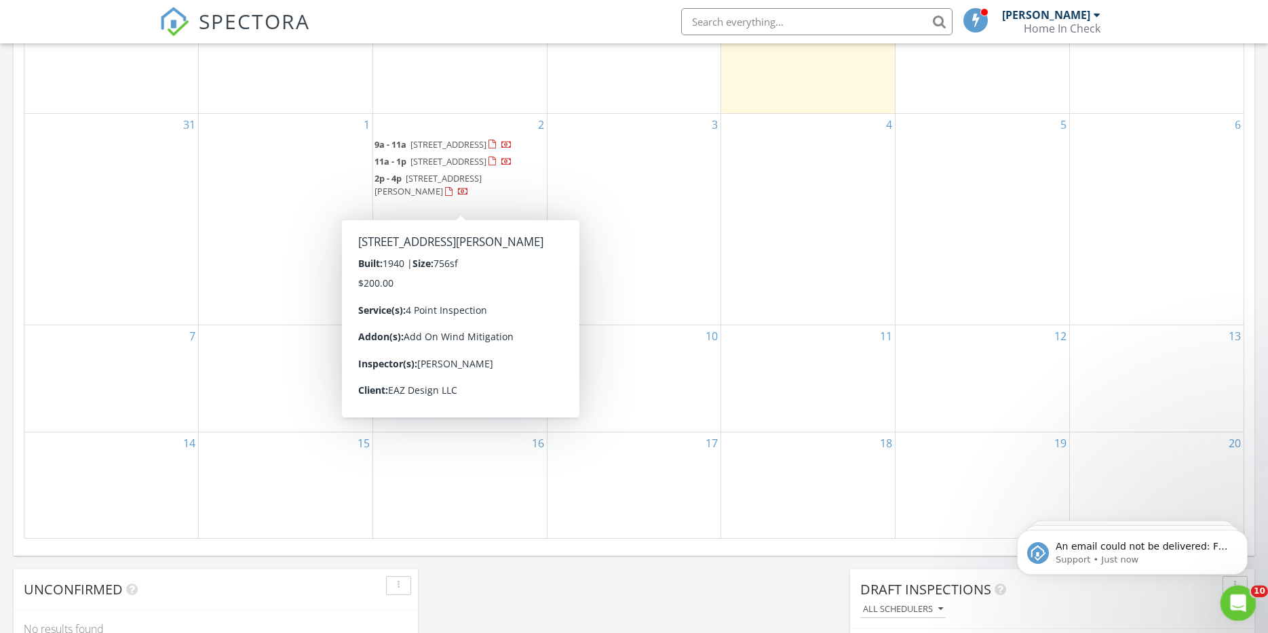
click at [1229, 599] on icon "Open Intercom Messenger" at bounding box center [1236, 602] width 22 height 22
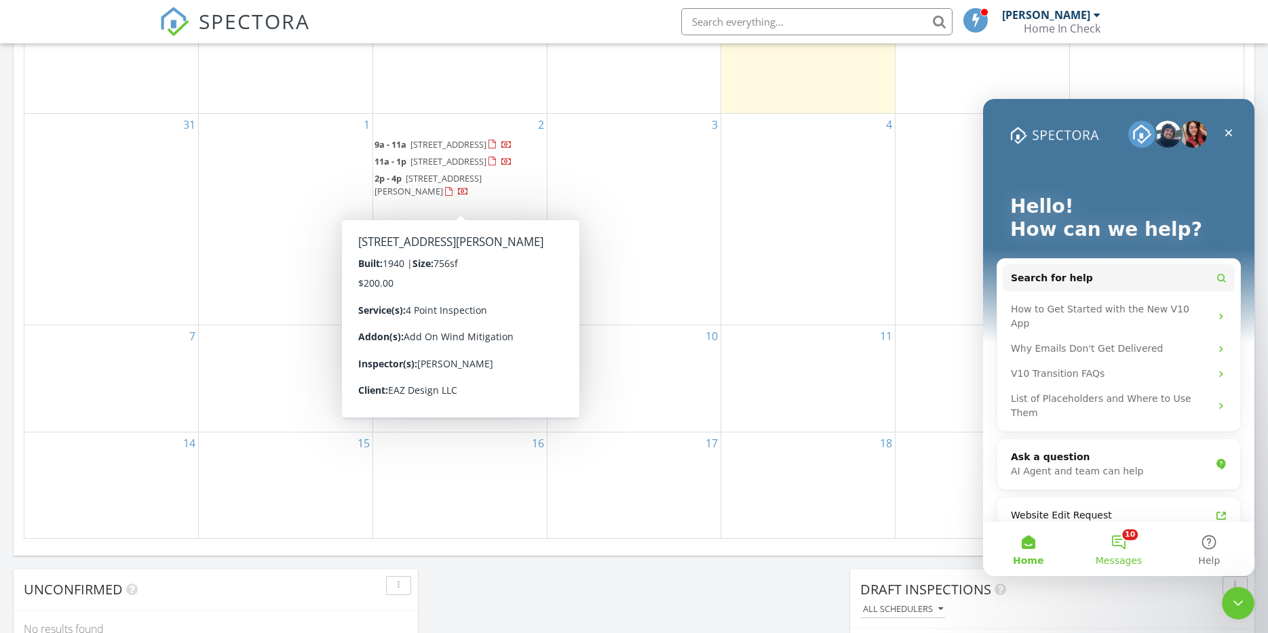
click at [1134, 545] on button "10 Messages" at bounding box center [1118, 549] width 90 height 54
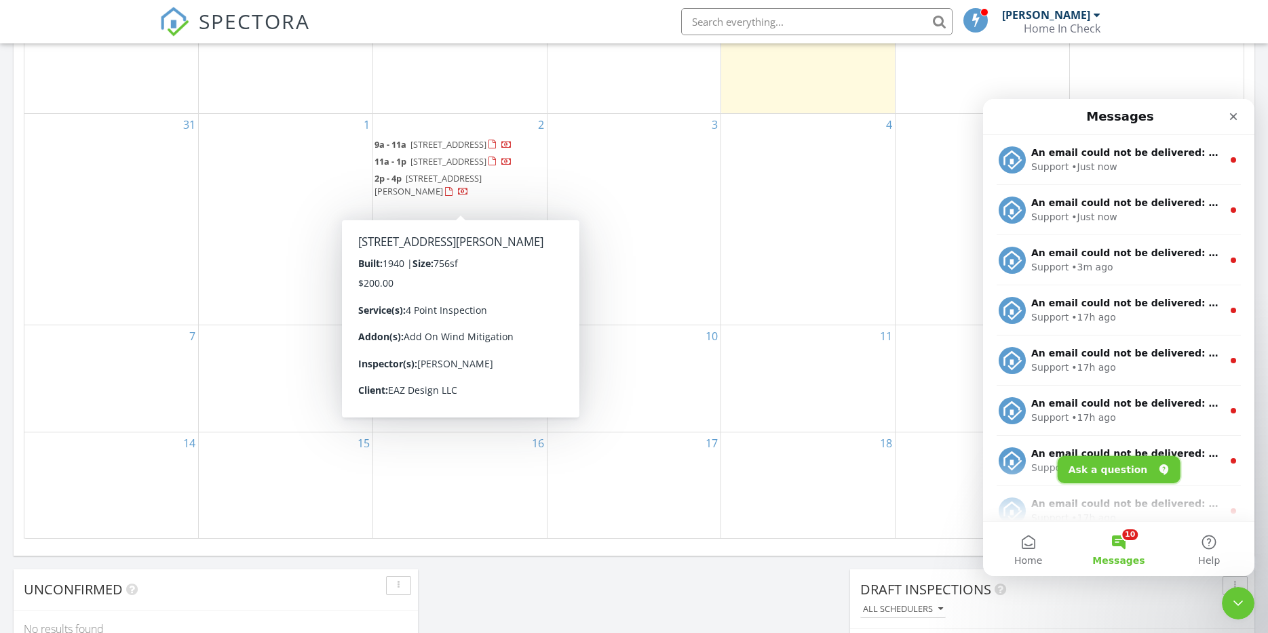
click at [1124, 469] on button "Ask a question" at bounding box center [1118, 469] width 123 height 27
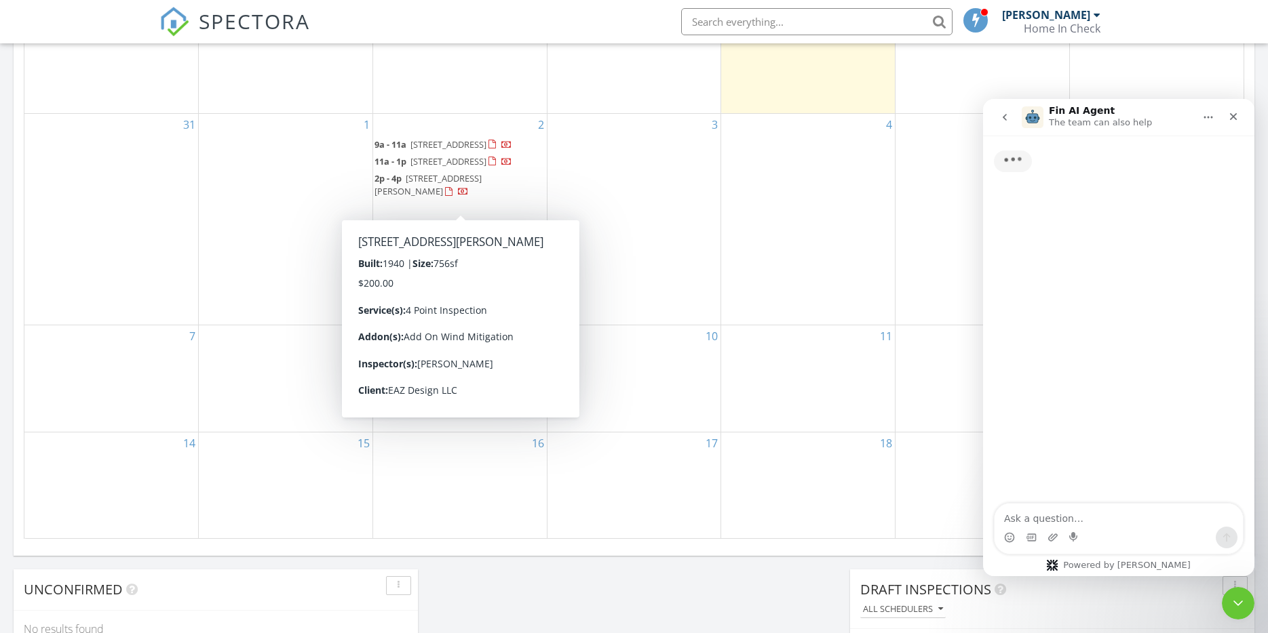
click at [1097, 517] on textarea "Ask a question…" at bounding box center [1118, 515] width 248 height 23
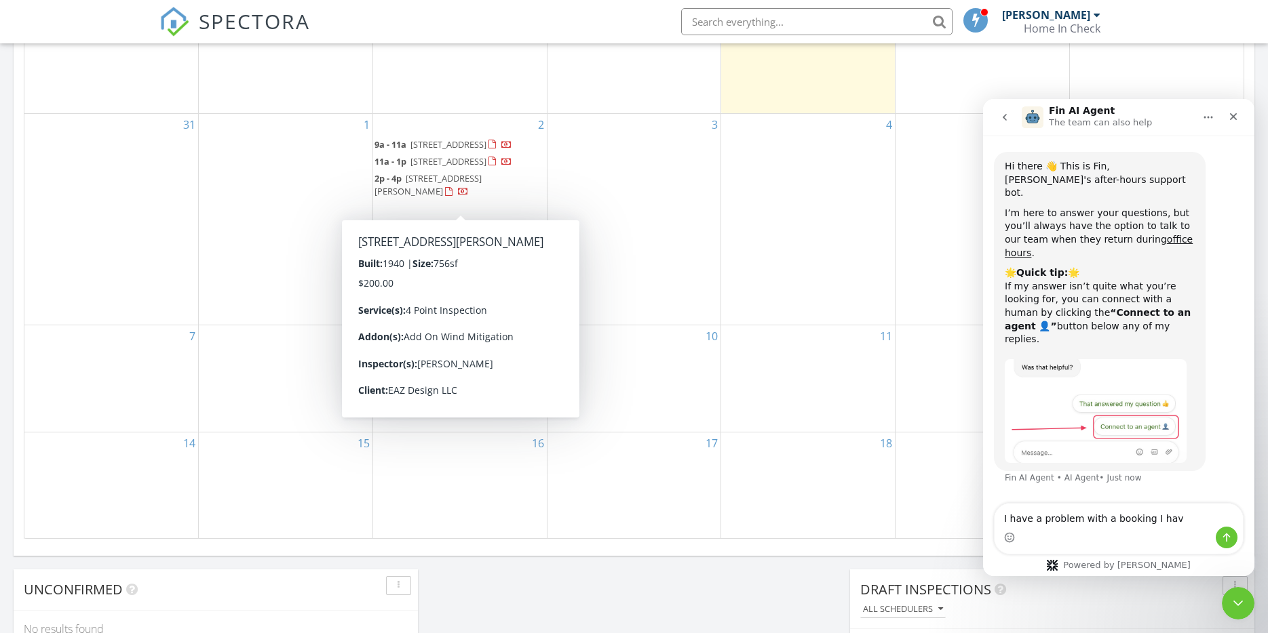
type textarea "I have a problem with a booking I have"
drag, startPoint x: 1181, startPoint y: 521, endPoint x: 852, endPoint y: 519, distance: 328.9
click html "Fin AI Agent The team can also help Hi there 👋 This is Fin, Spectora's after-ho…"
click at [1237, 114] on icon "Close" at bounding box center [1233, 116] width 11 height 11
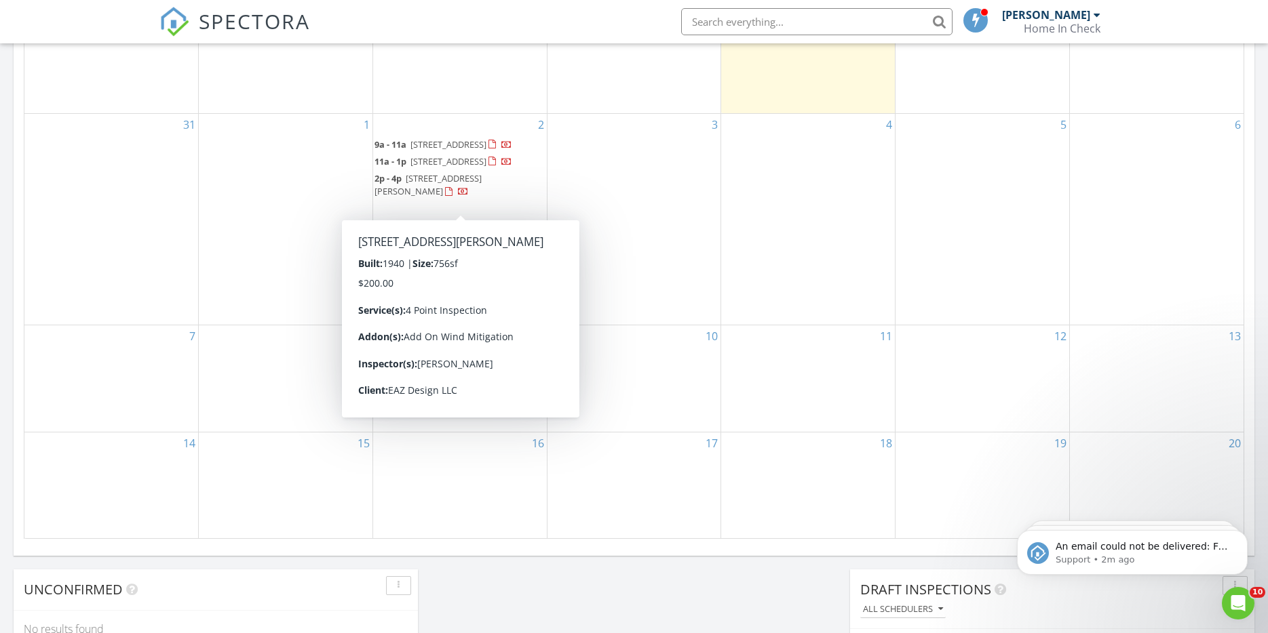
click at [442, 192] on span "2220 Davis St, Tampa 33605" at bounding box center [427, 184] width 107 height 25
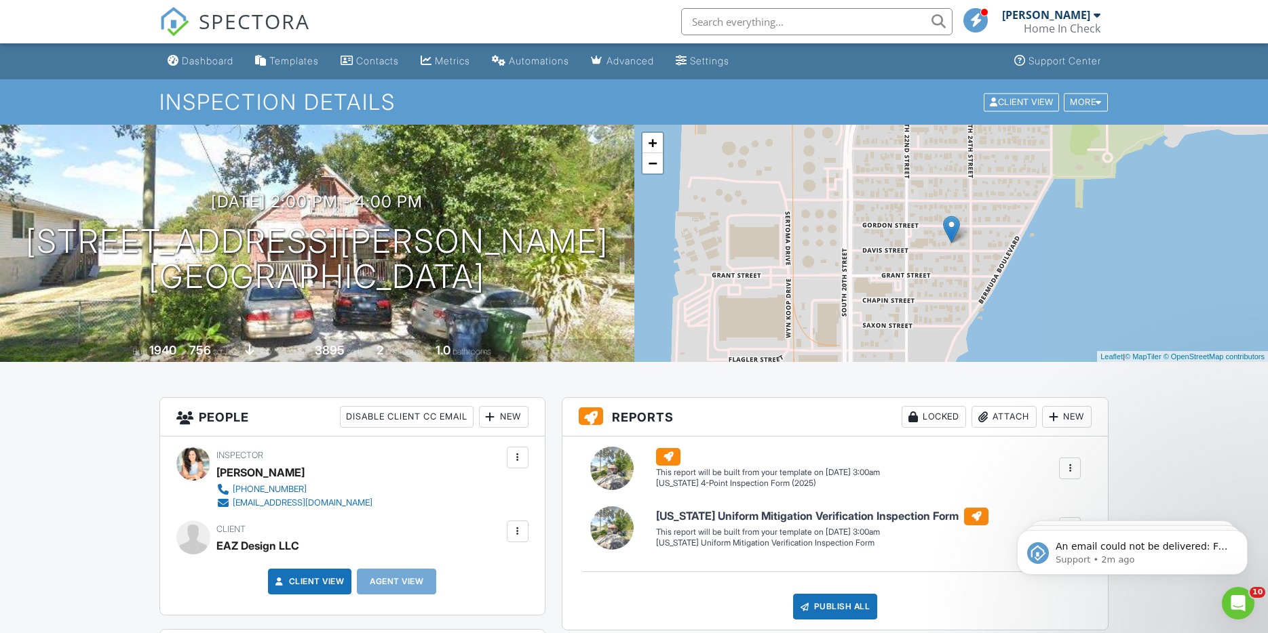
click at [519, 534] on div at bounding box center [518, 532] width 14 height 14
click at [1095, 105] on div at bounding box center [1098, 102] width 6 height 9
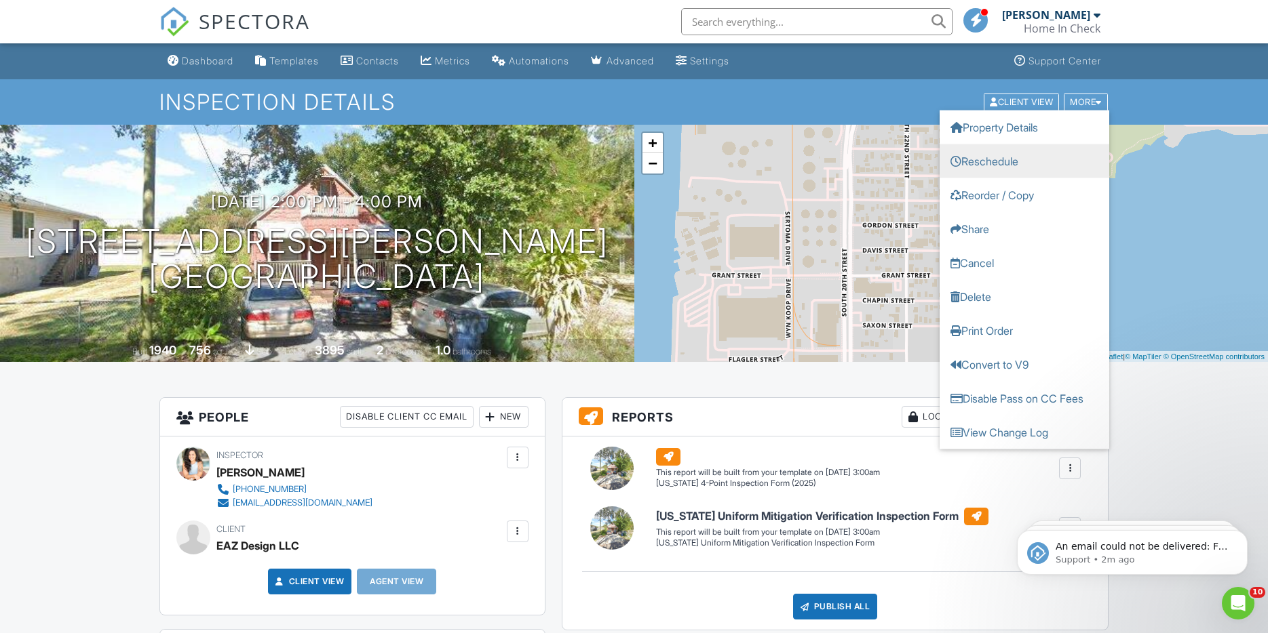
click at [1021, 157] on link "Reschedule" at bounding box center [1024, 161] width 170 height 34
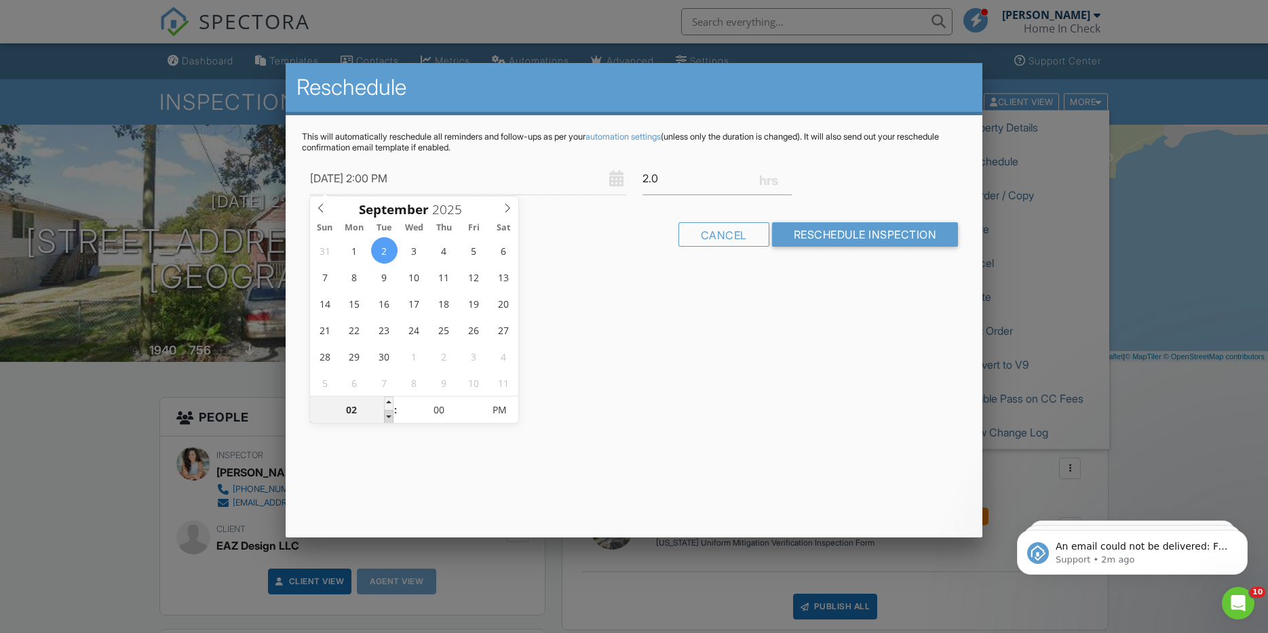
type input "09/02/2025 1:00 PM"
type input "01"
click at [385, 418] on span at bounding box center [388, 417] width 9 height 14
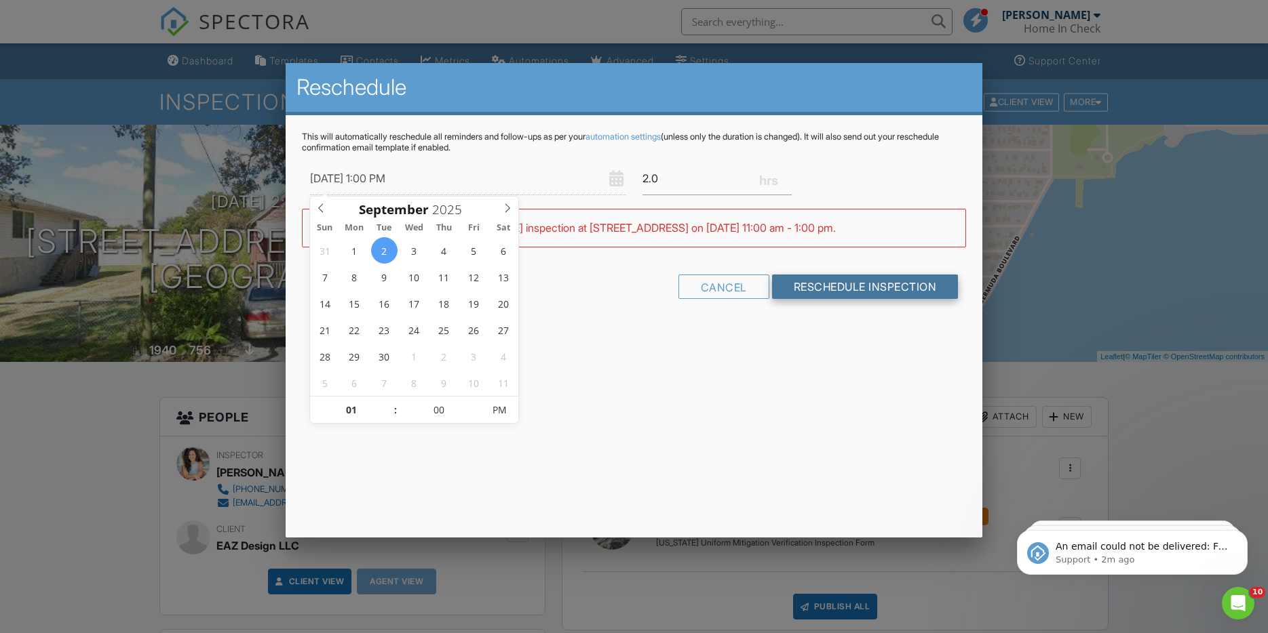
click at [857, 288] on input "Reschedule Inspection" at bounding box center [865, 287] width 186 height 24
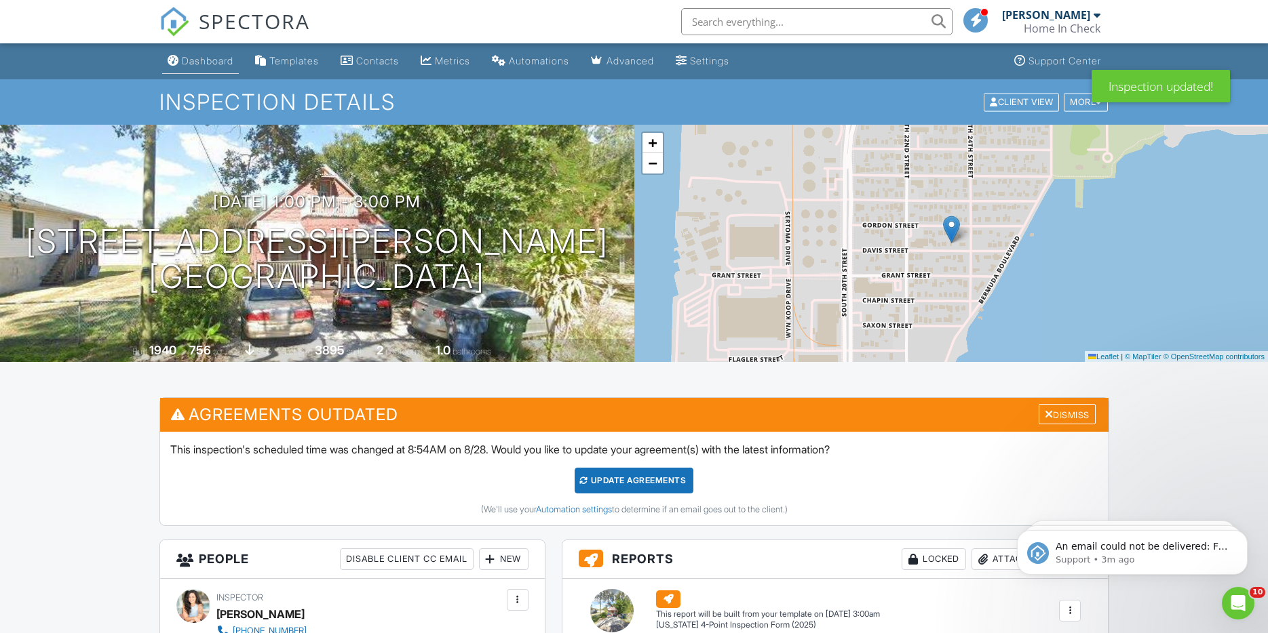
click at [201, 62] on div "Dashboard" at bounding box center [208, 61] width 52 height 12
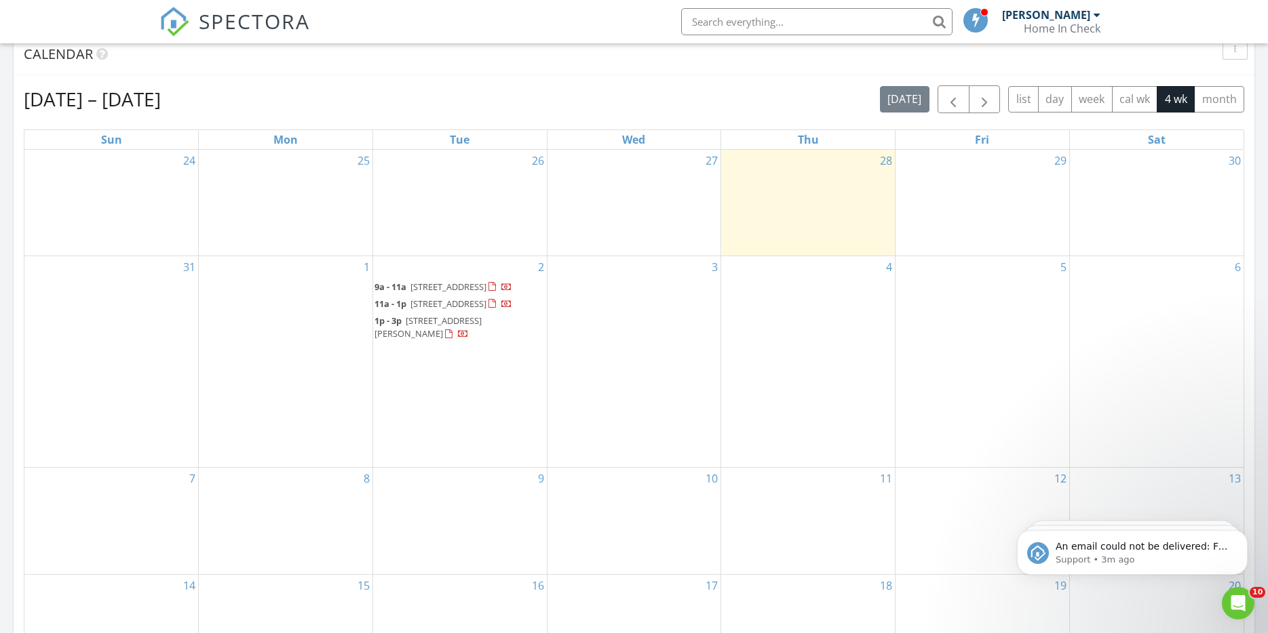
click at [444, 333] on span "[STREET_ADDRESS][PERSON_NAME]" at bounding box center [427, 327] width 107 height 25
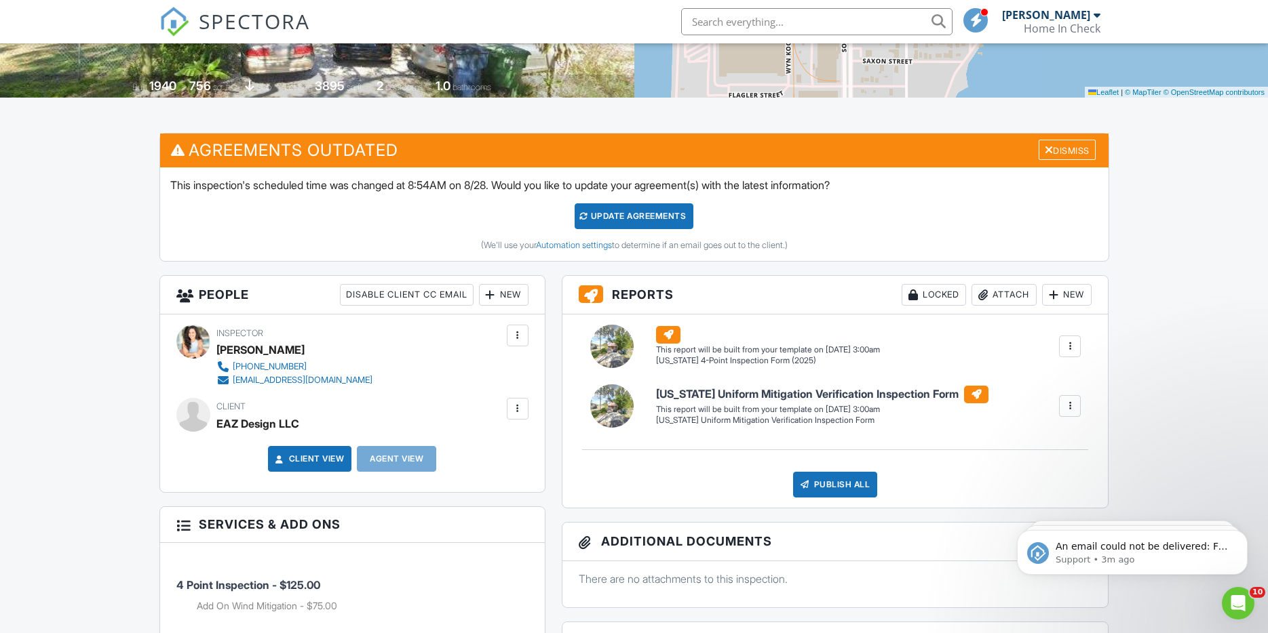
scroll to position [414, 0]
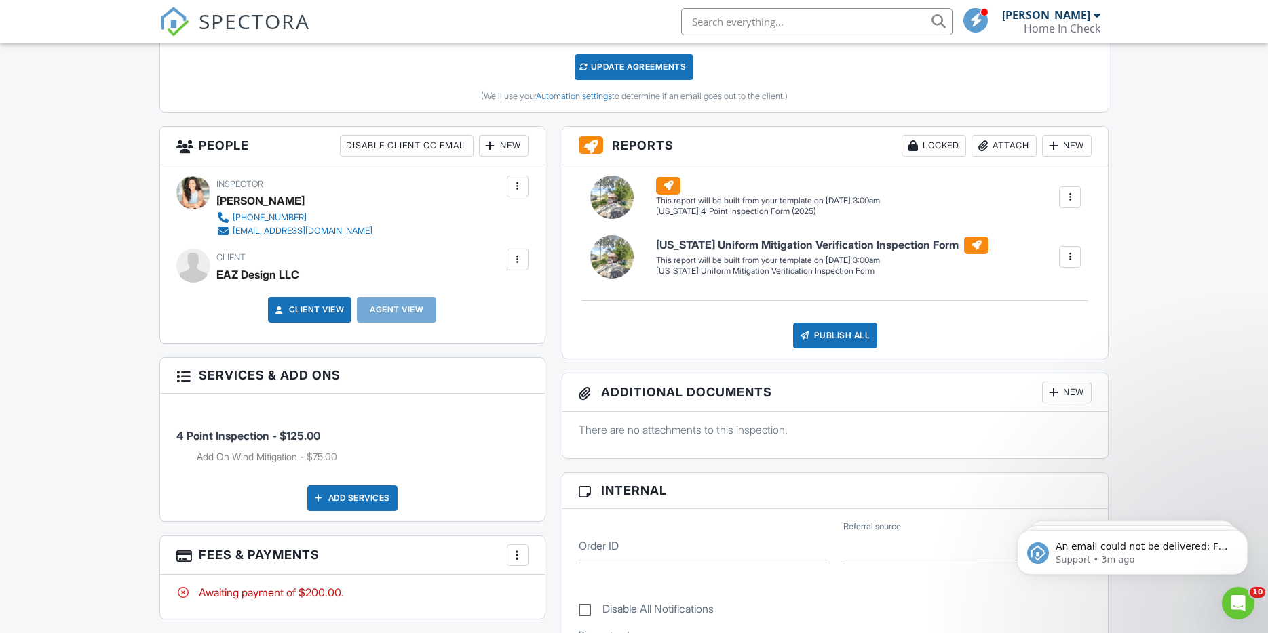
click at [517, 257] on div at bounding box center [518, 260] width 14 height 14
click at [503, 299] on li "Edit" at bounding box center [485, 301] width 69 height 34
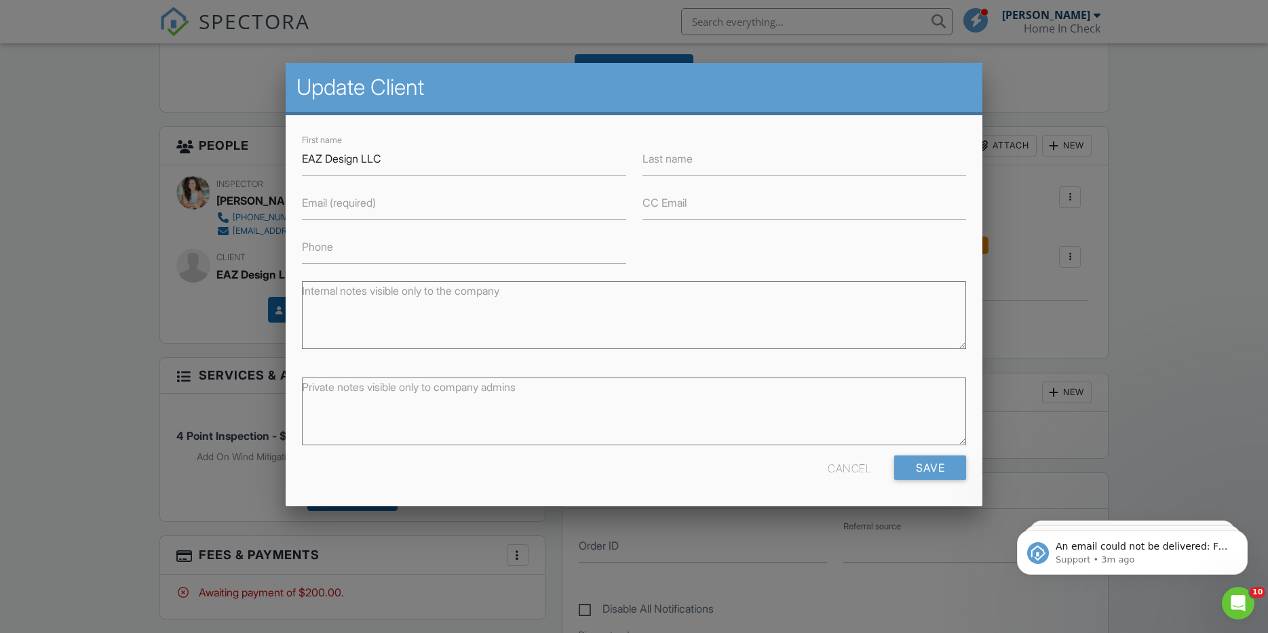
click at [850, 472] on div "Cancel" at bounding box center [848, 468] width 43 height 24
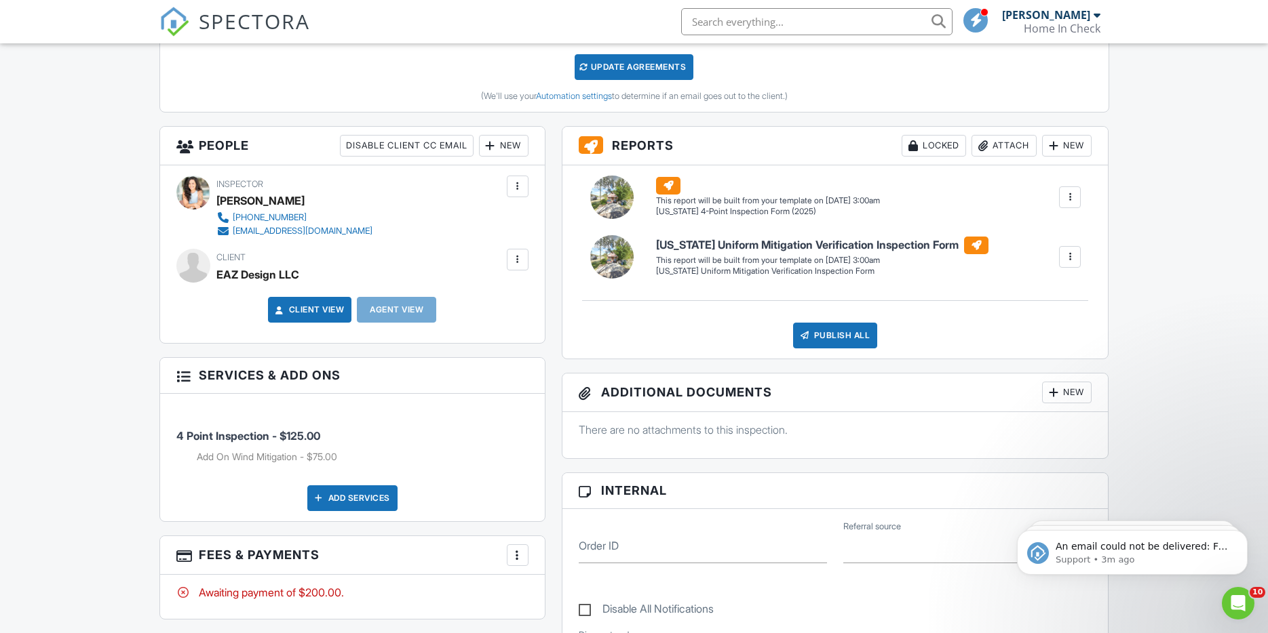
click at [85, 291] on div "Dashboard Templates Contacts Metrics Automations Advanced Settings Support Cent…" at bounding box center [634, 572] width 1268 height 1885
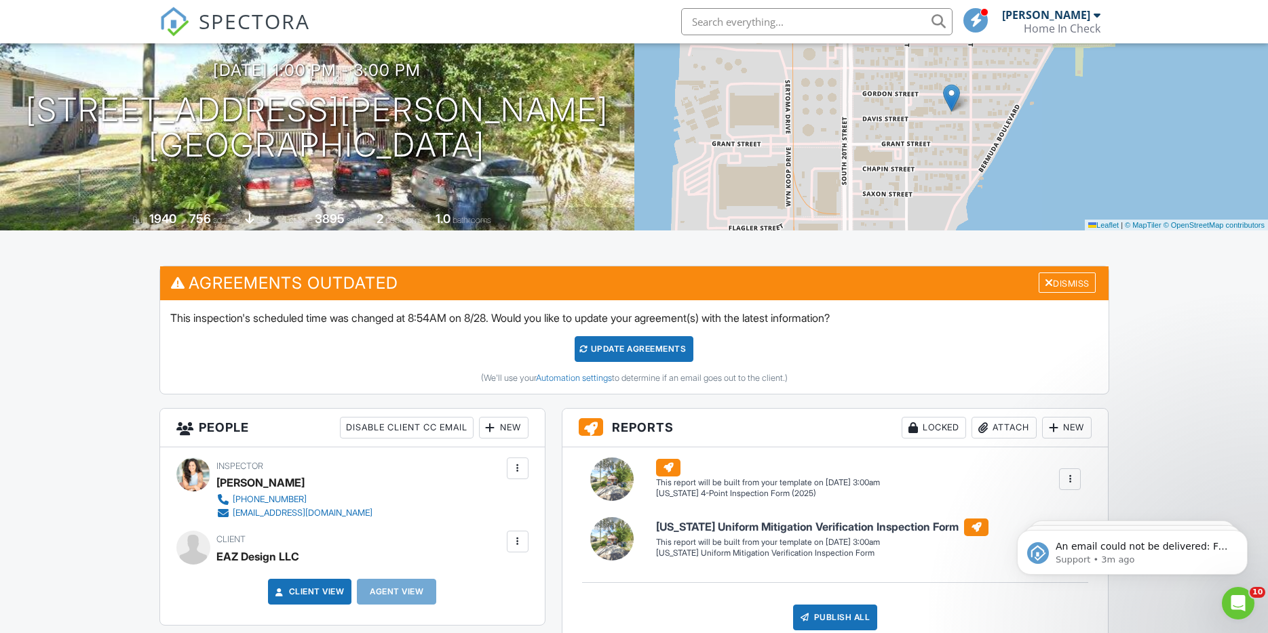
scroll to position [0, 0]
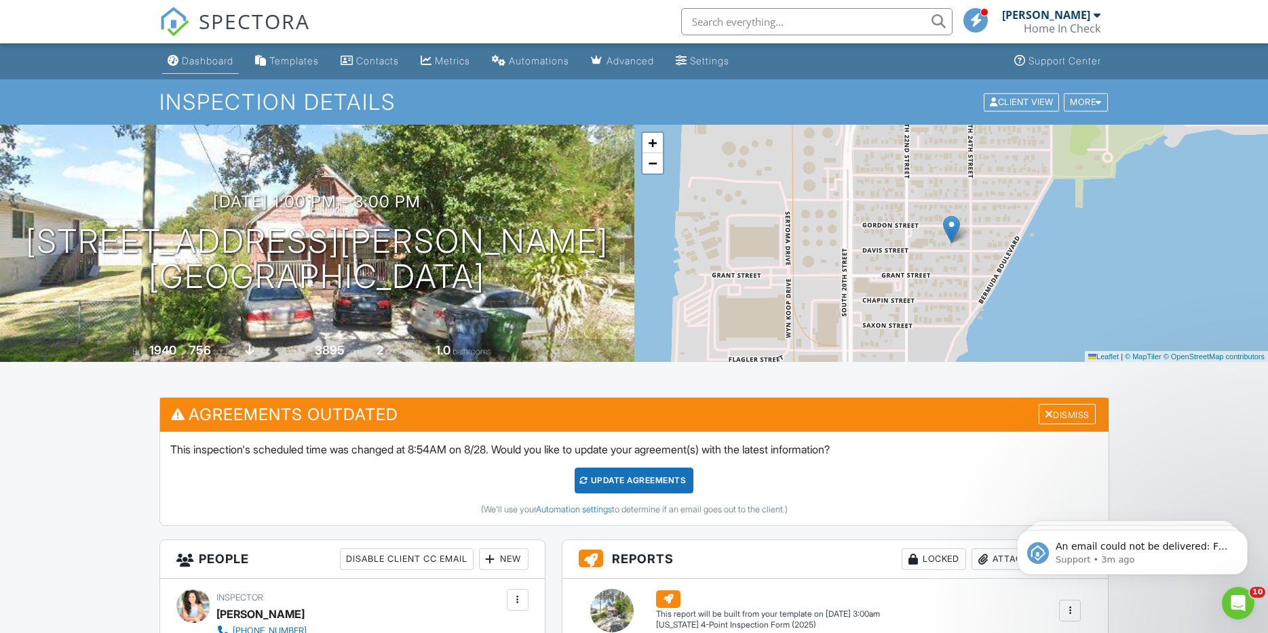
click at [214, 60] on div "Dashboard" at bounding box center [208, 61] width 52 height 12
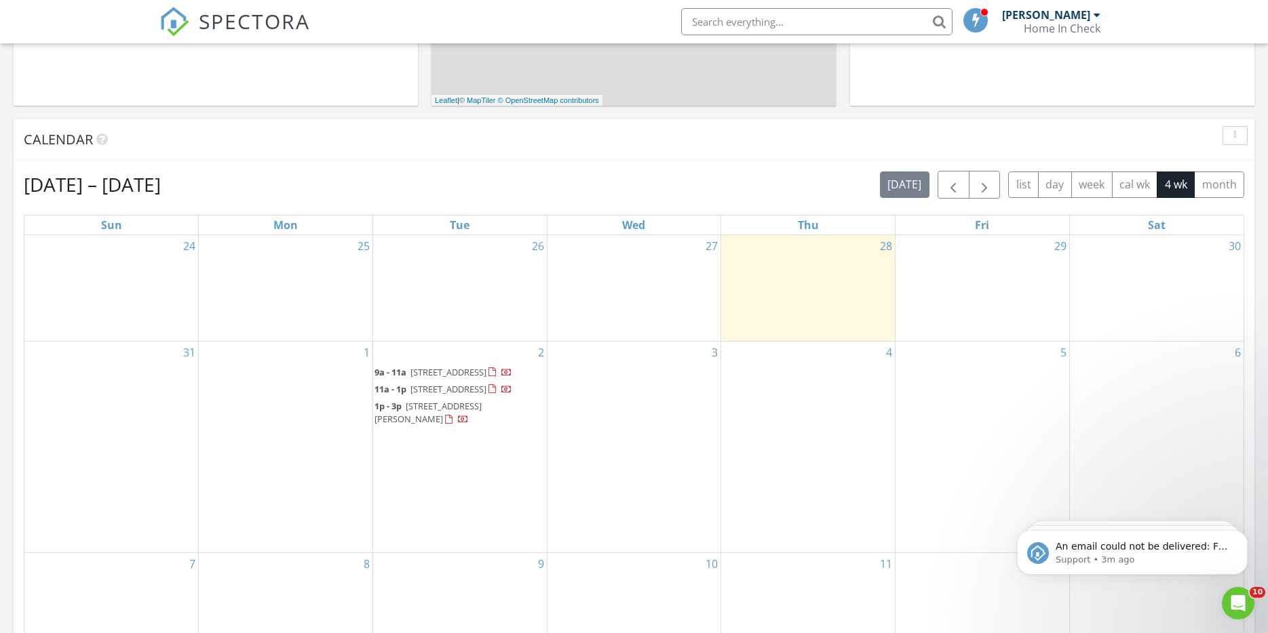
scroll to position [507, 0]
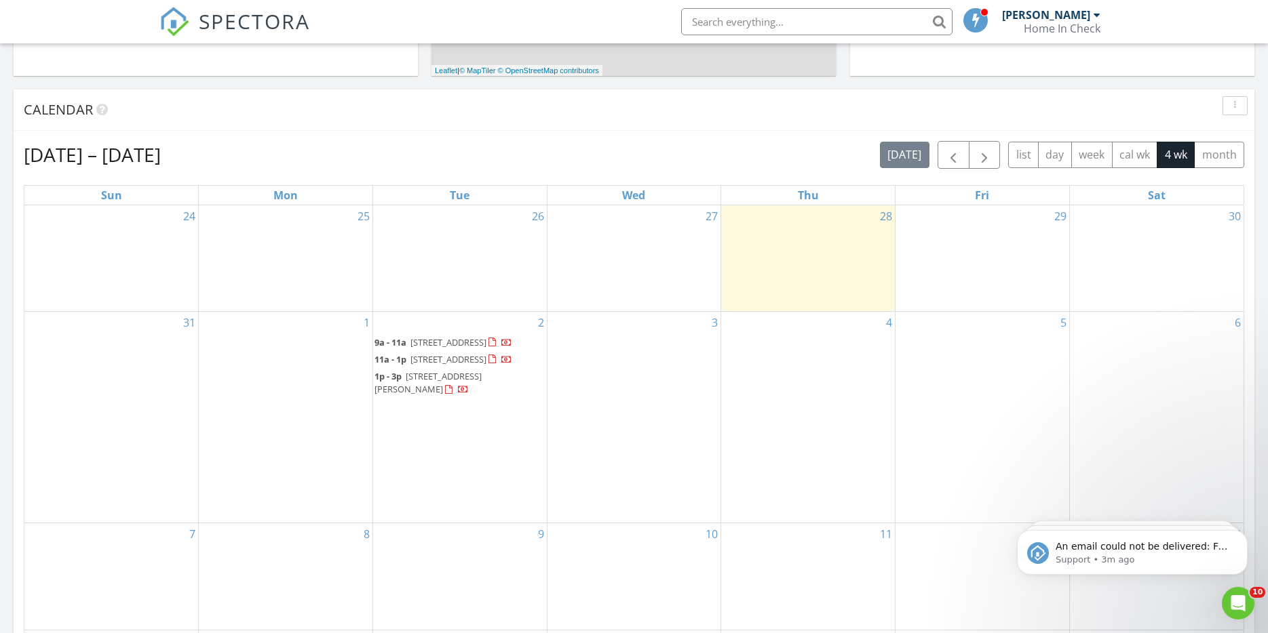
click at [411, 336] on span "[STREET_ADDRESS]" at bounding box center [448, 342] width 76 height 12
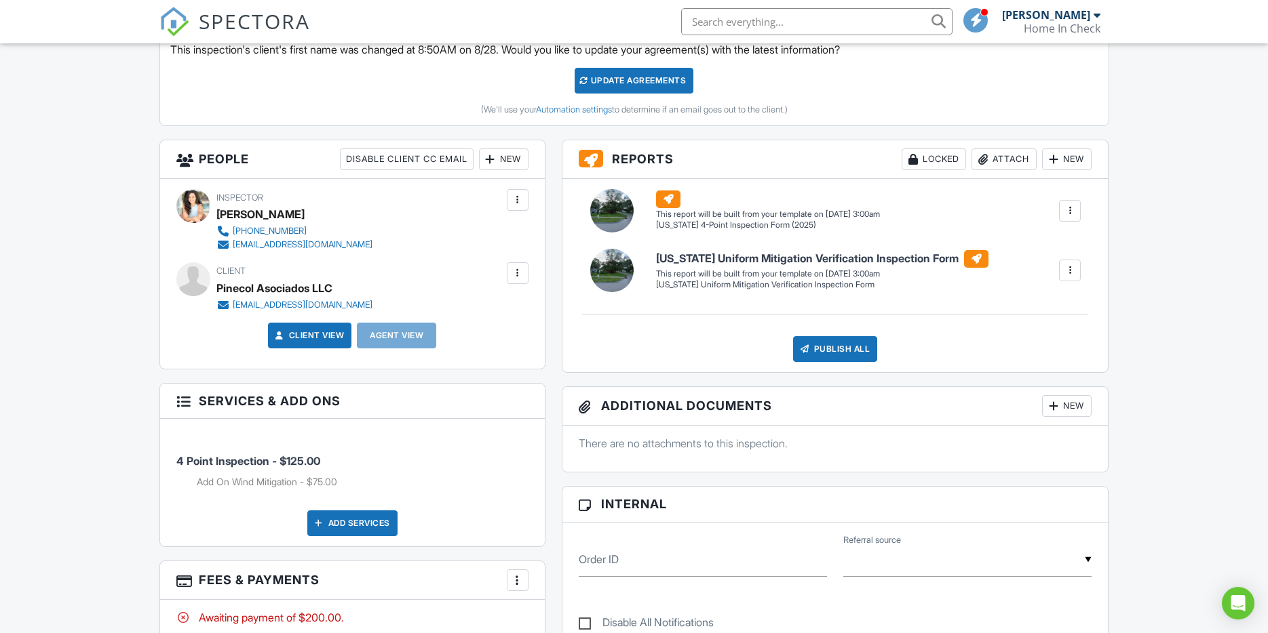
click at [517, 270] on div at bounding box center [518, 274] width 14 height 14
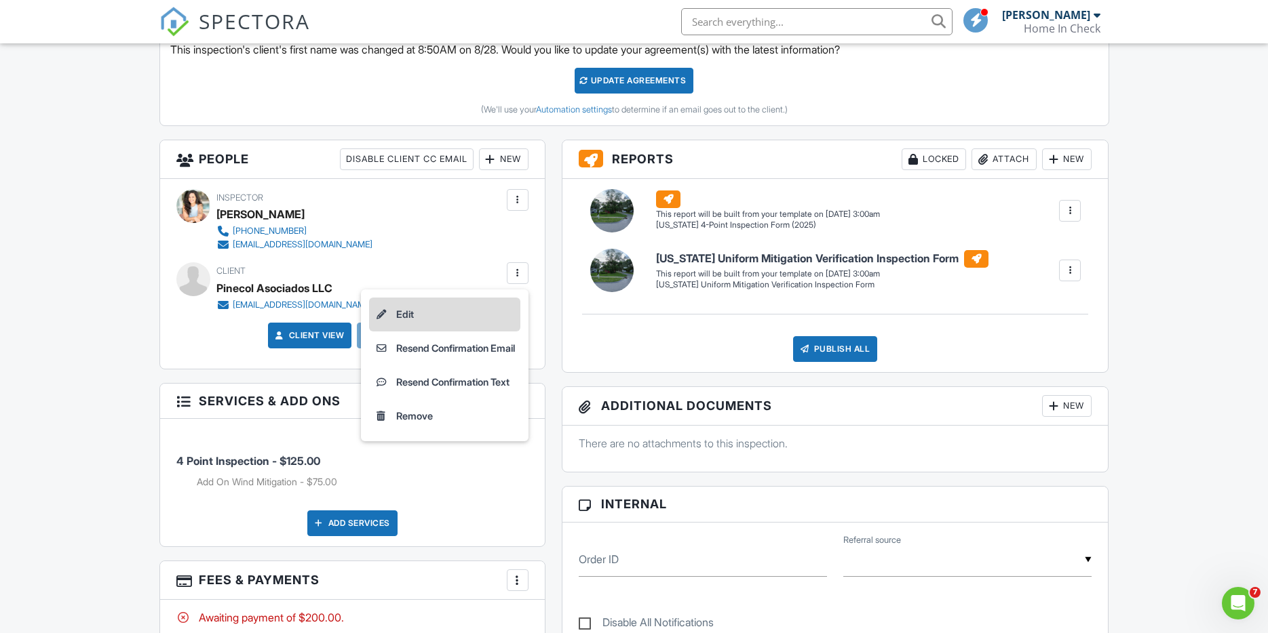
click at [490, 313] on li "Edit" at bounding box center [444, 315] width 151 height 34
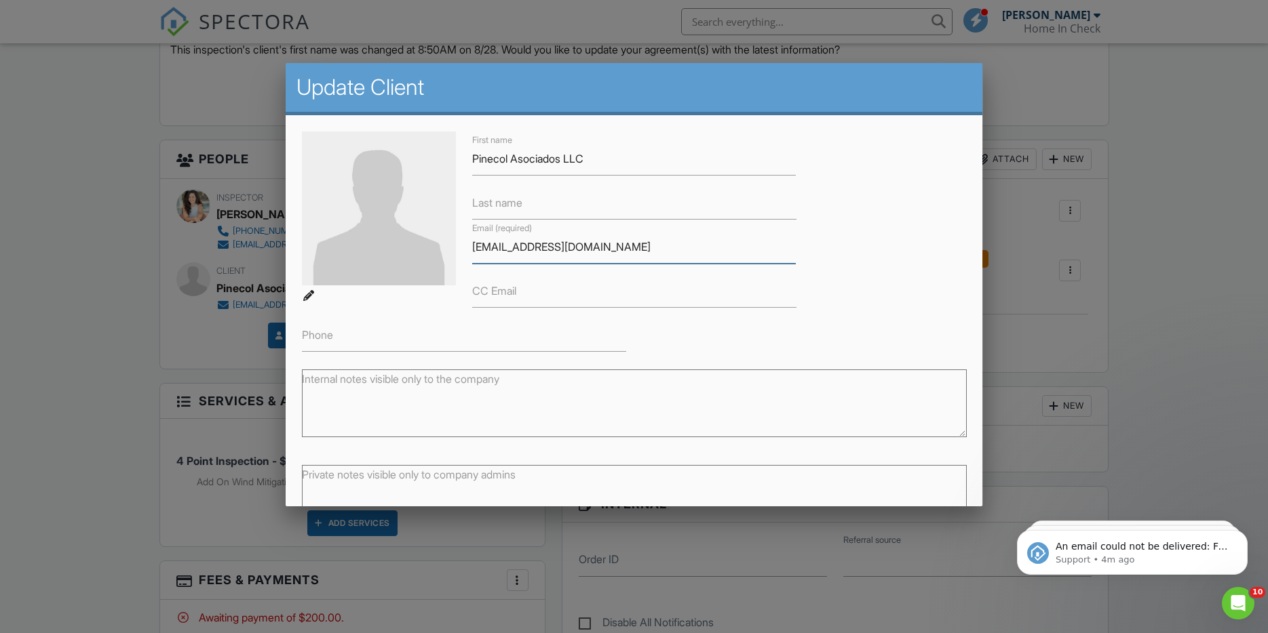
drag, startPoint x: 560, startPoint y: 252, endPoint x: 389, endPoint y: 246, distance: 171.7
click at [389, 246] on div "First name Pinecol Asociados LLC Last name Email (required) operations@flip-x.c…" at bounding box center [634, 242] width 681 height 220
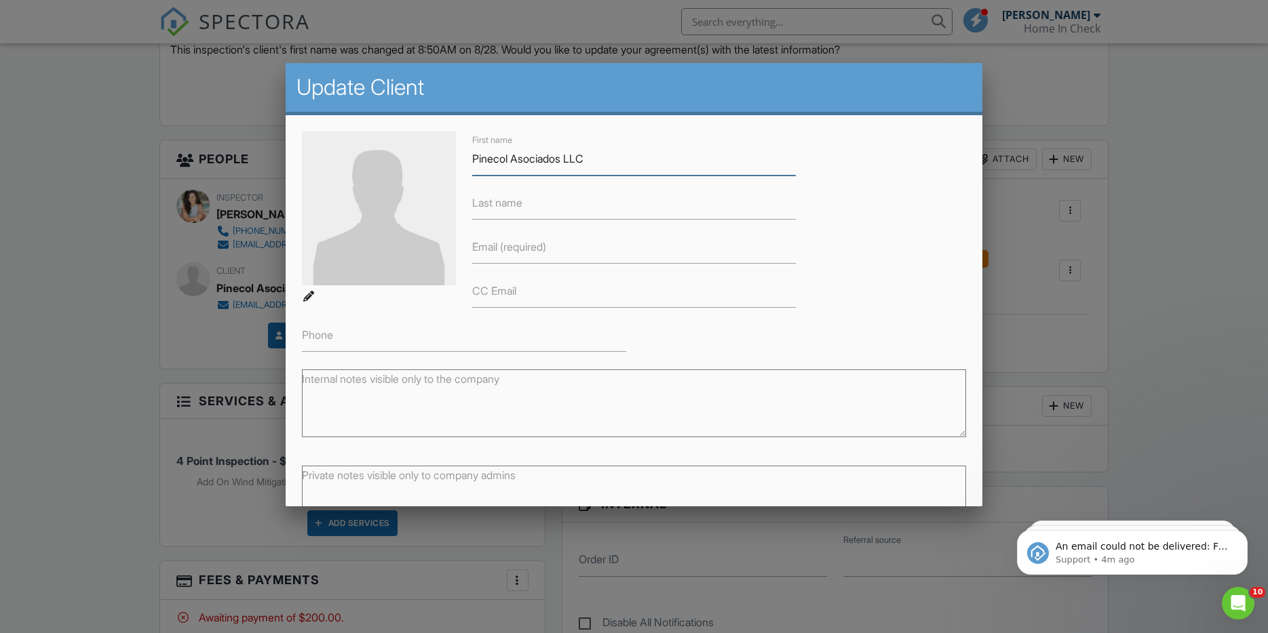
drag, startPoint x: 434, startPoint y: 162, endPoint x: 407, endPoint y: 161, distance: 27.1
click at [407, 161] on div "First name Pinecol Asociados LLC Last name Email (required) CC Email Phone" at bounding box center [634, 242] width 681 height 220
type input "Navarro Rueda Investment Corp"
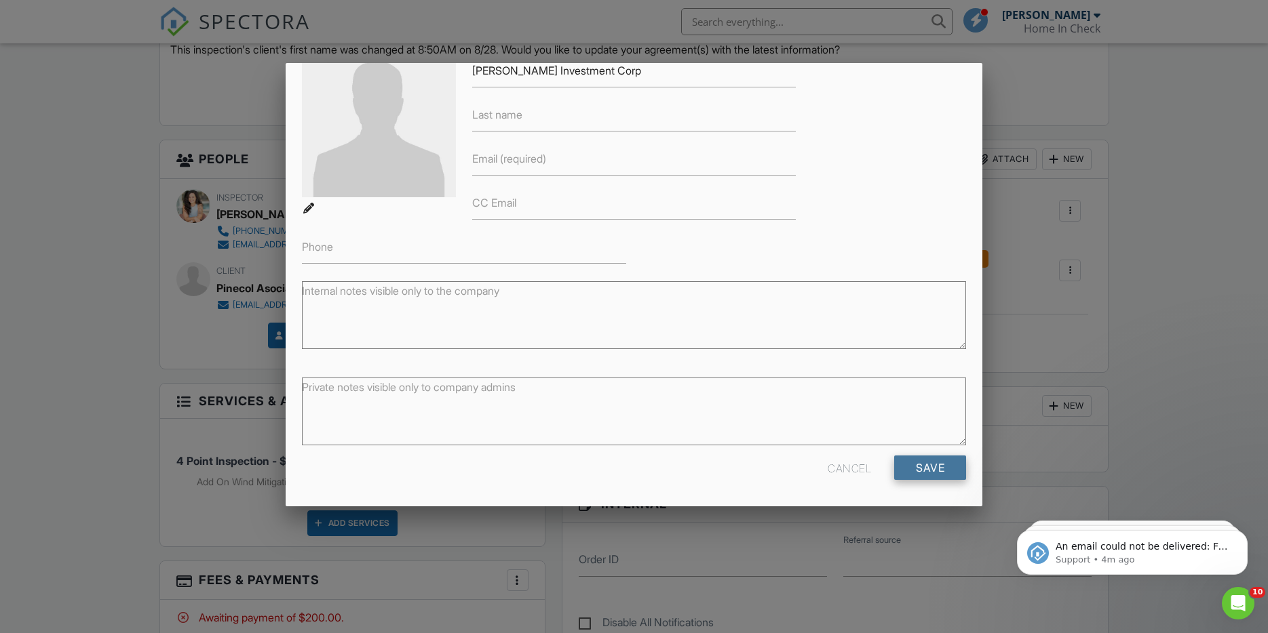
click at [927, 463] on input "Save" at bounding box center [930, 468] width 72 height 24
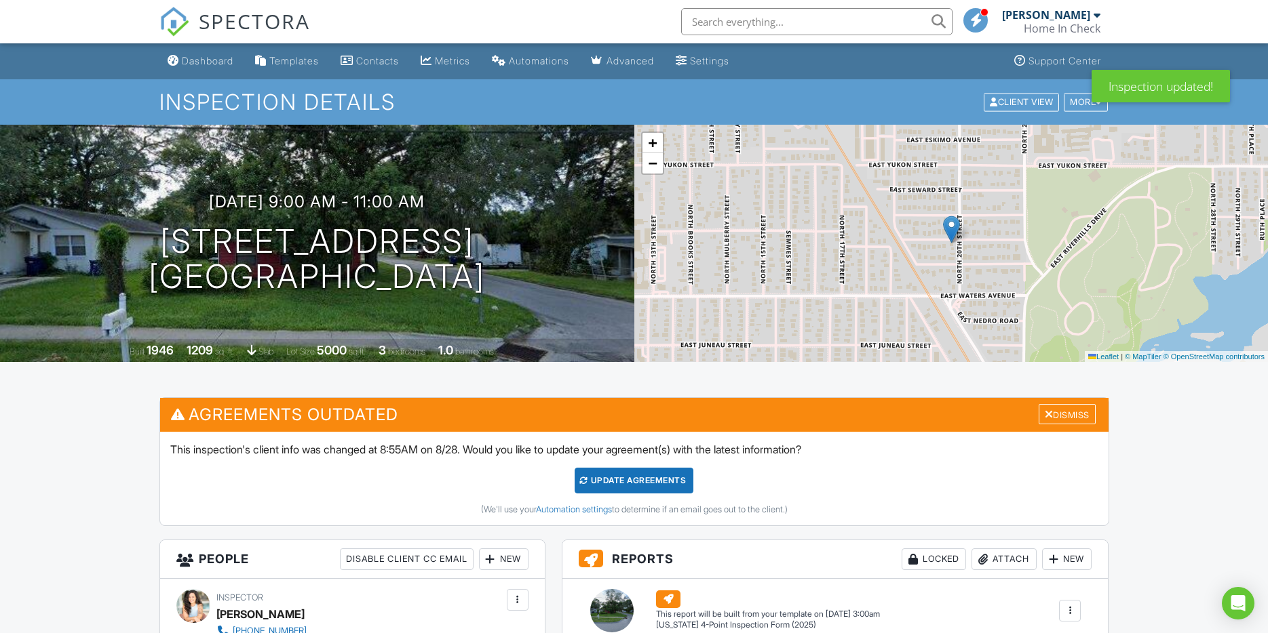
click at [645, 480] on div "Update Agreements" at bounding box center [633, 481] width 119 height 26
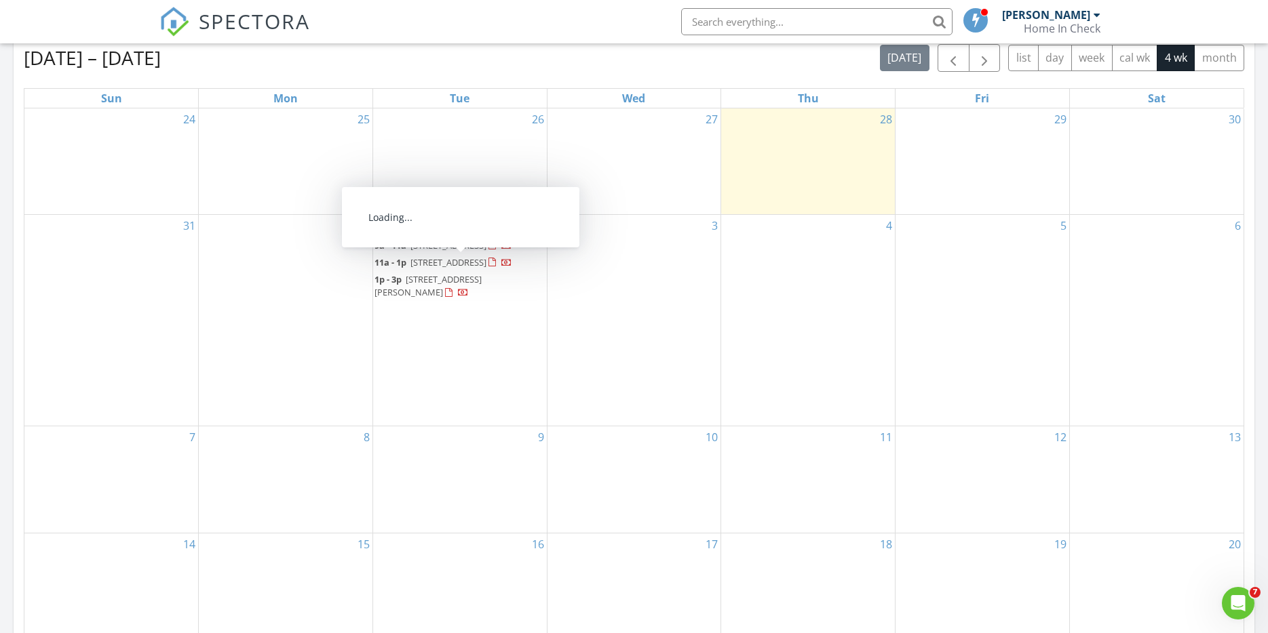
click at [450, 264] on span "[STREET_ADDRESS]" at bounding box center [448, 262] width 76 height 12
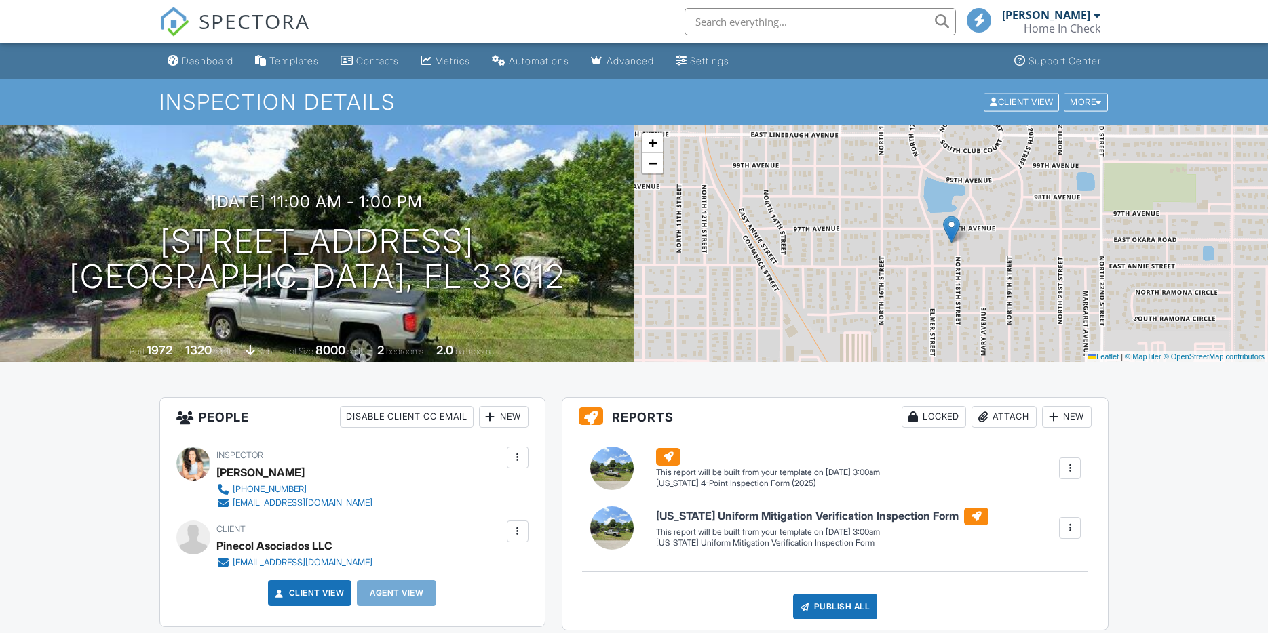
click at [517, 525] on div at bounding box center [518, 532] width 14 height 14
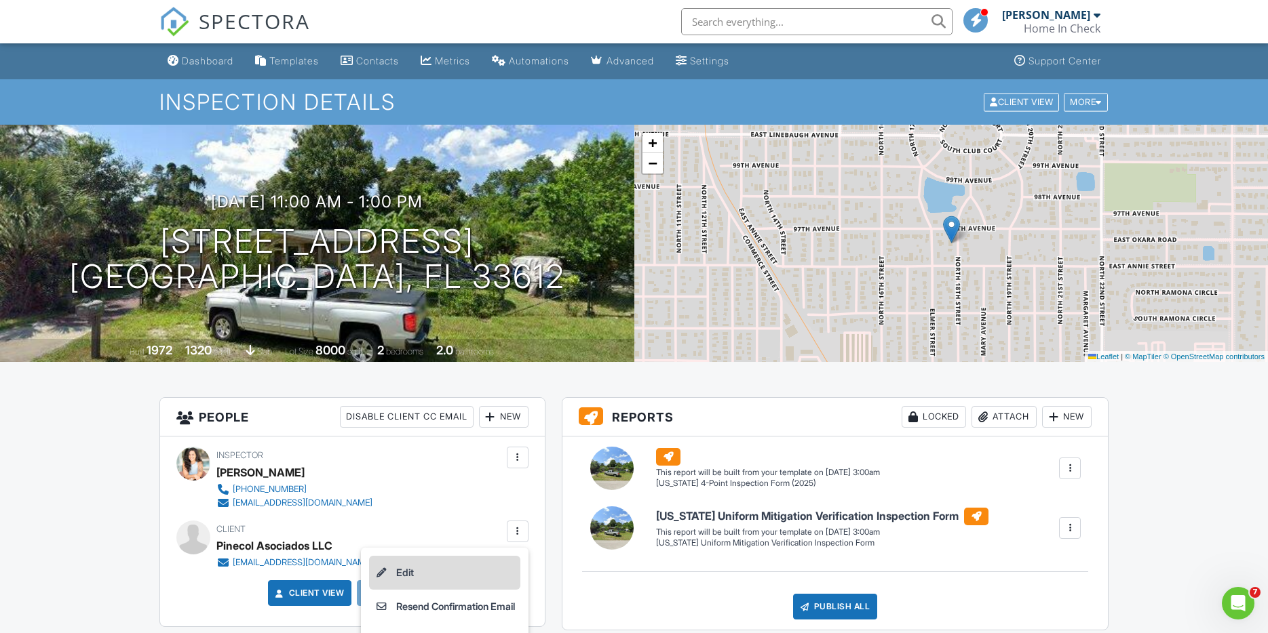
click at [466, 577] on li "Edit" at bounding box center [444, 573] width 151 height 34
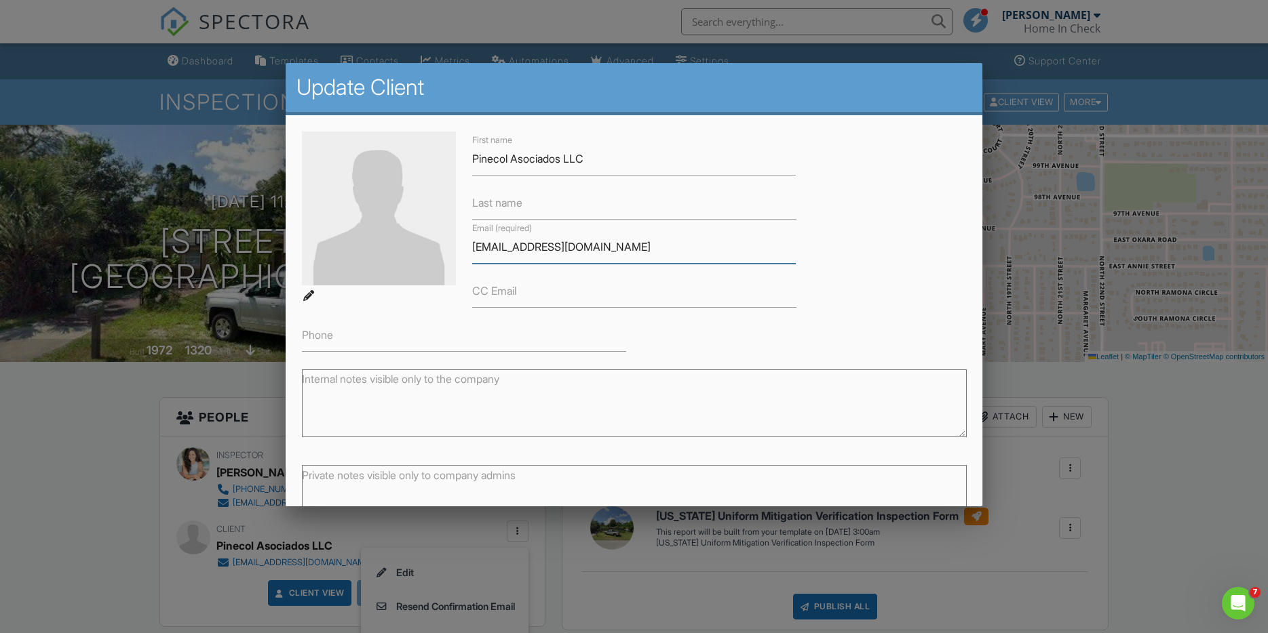
drag, startPoint x: 465, startPoint y: 247, endPoint x: 418, endPoint y: 246, distance: 46.1
click at [418, 246] on div "First name Pinecol Asociados LLC Last name Email (required) operations@flip-x.c…" at bounding box center [634, 242] width 681 height 220
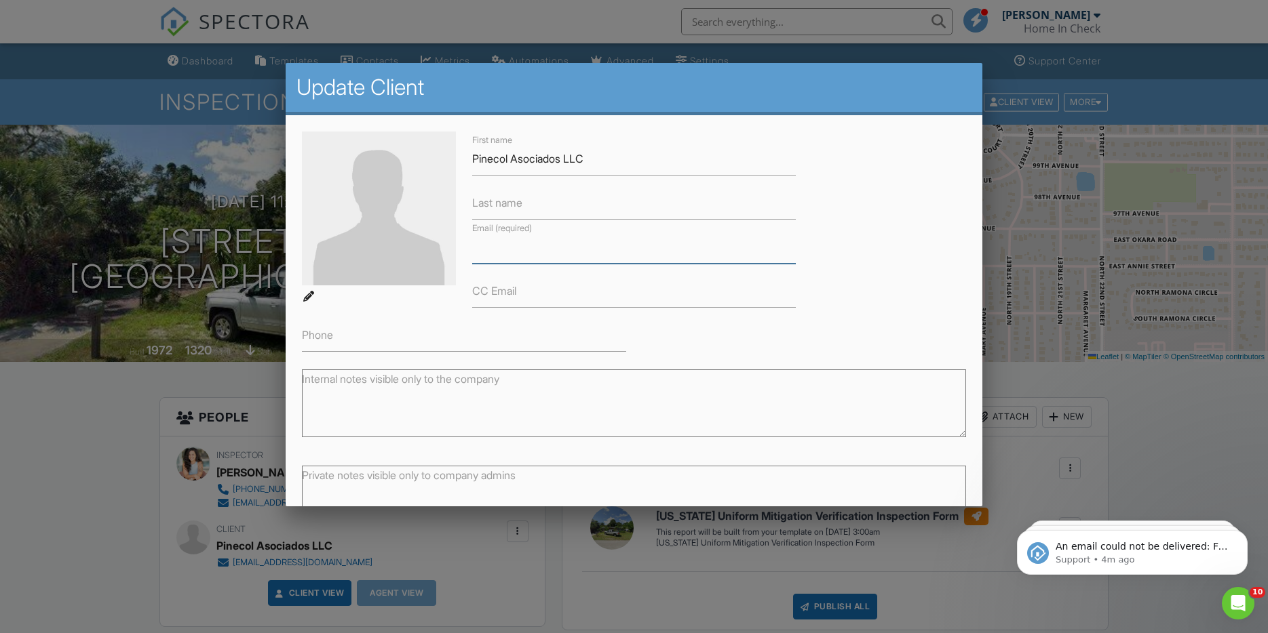
scroll to position [88, 0]
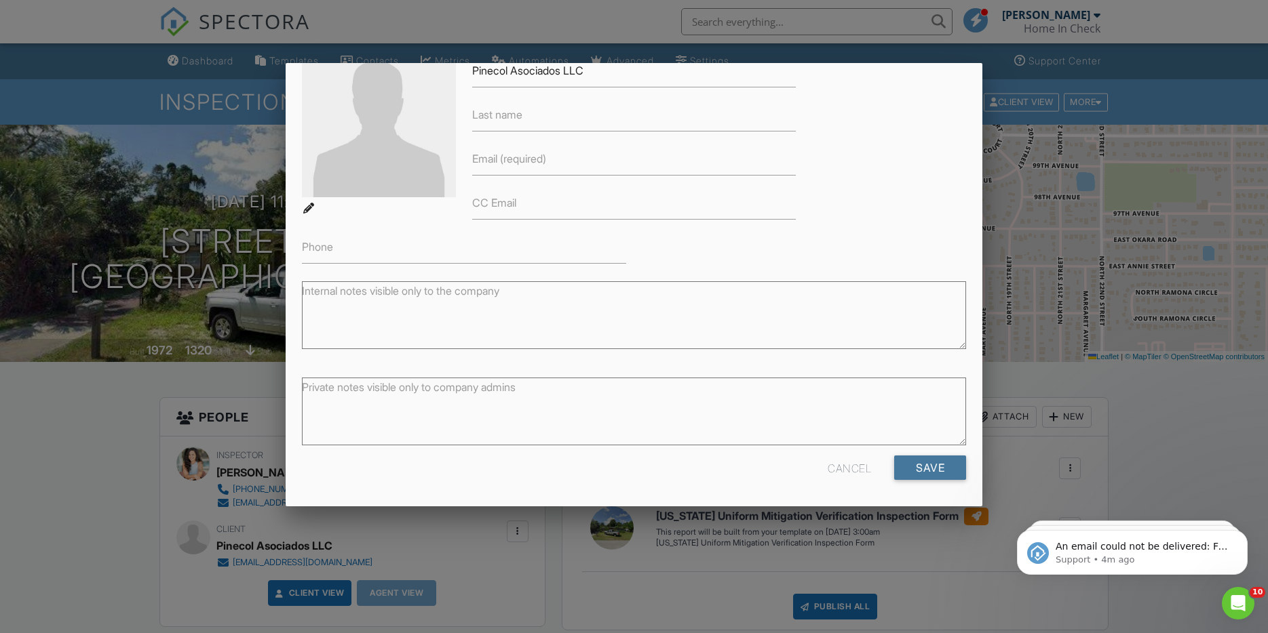
click at [939, 474] on input "Save" at bounding box center [930, 468] width 72 height 24
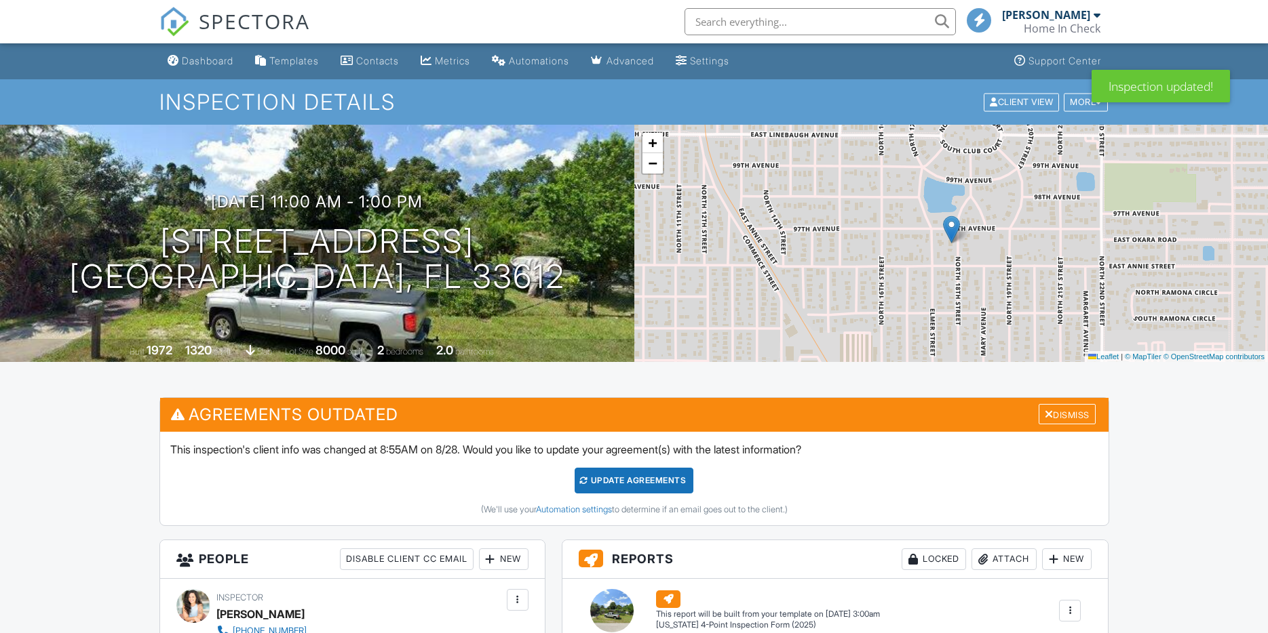
drag, startPoint x: 587, startPoint y: 475, endPoint x: 351, endPoint y: 473, distance: 235.3
click at [587, 474] on div "Update Agreements" at bounding box center [633, 481] width 119 height 26
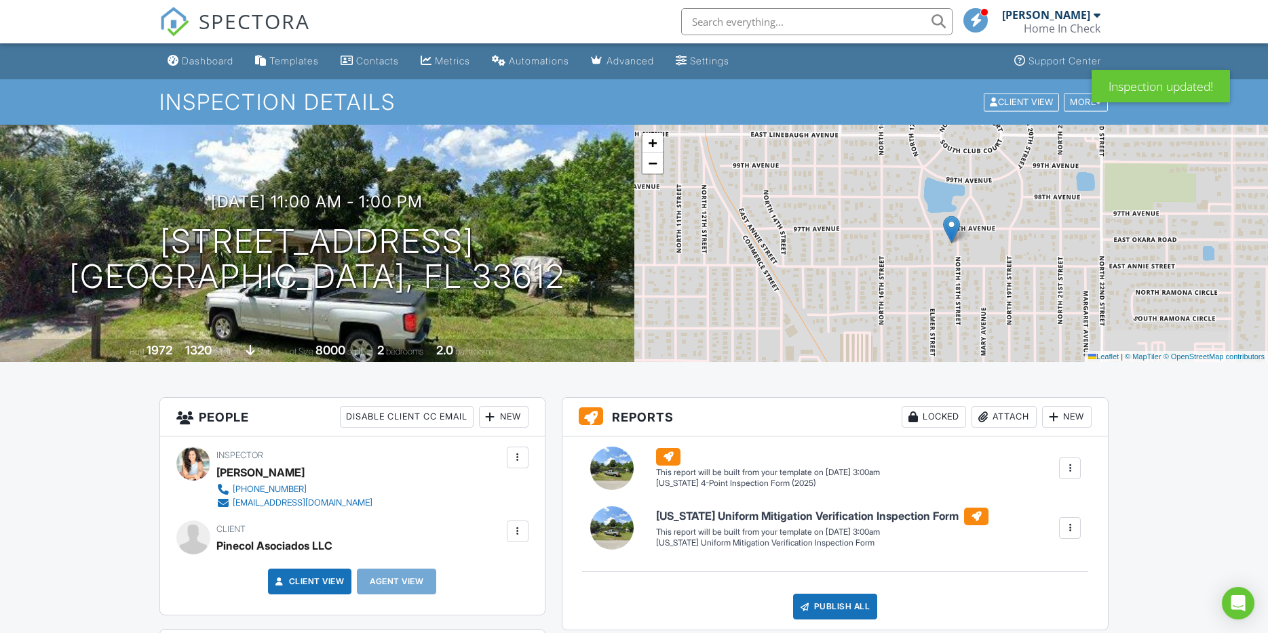
click at [182, 62] on div "Dashboard" at bounding box center [208, 61] width 52 height 12
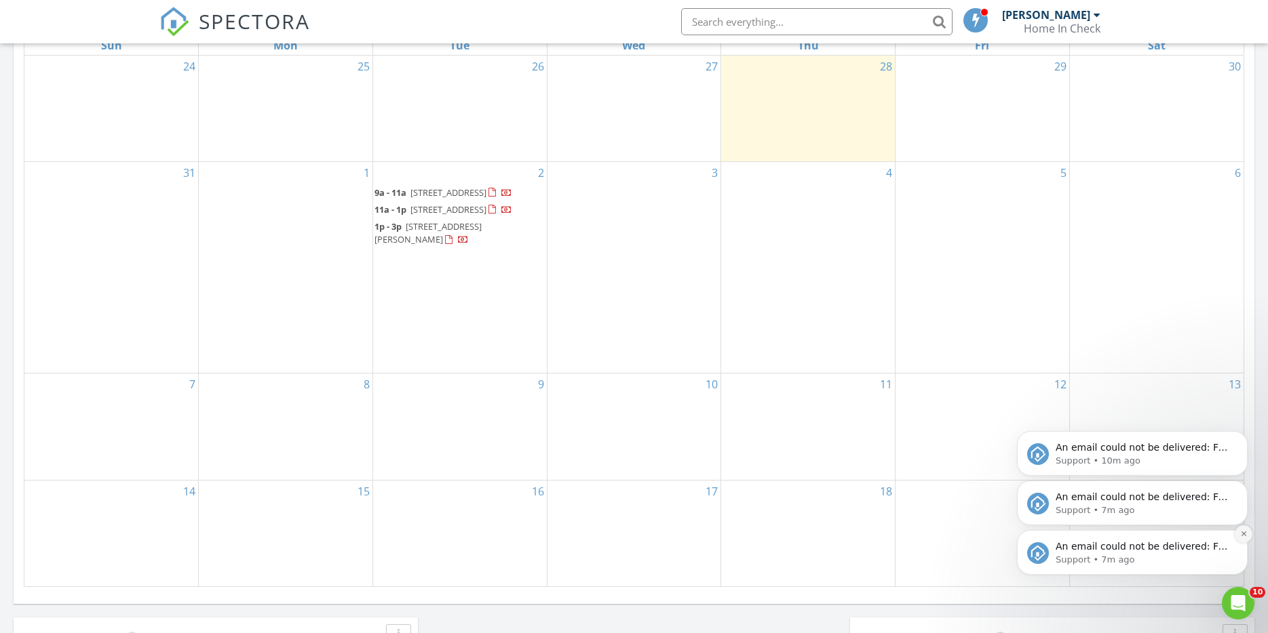
click at [1241, 530] on icon "Dismiss notification" at bounding box center [1243, 533] width 7 height 7
drag, startPoint x: 1243, startPoint y: 536, endPoint x: 1244, endPoint y: 478, distance: 57.6
click at [1243, 536] on icon "Dismiss notification" at bounding box center [1243, 535] width 6 height 6
click at [1243, 536] on icon "Dismiss notification" at bounding box center [1243, 533] width 7 height 7
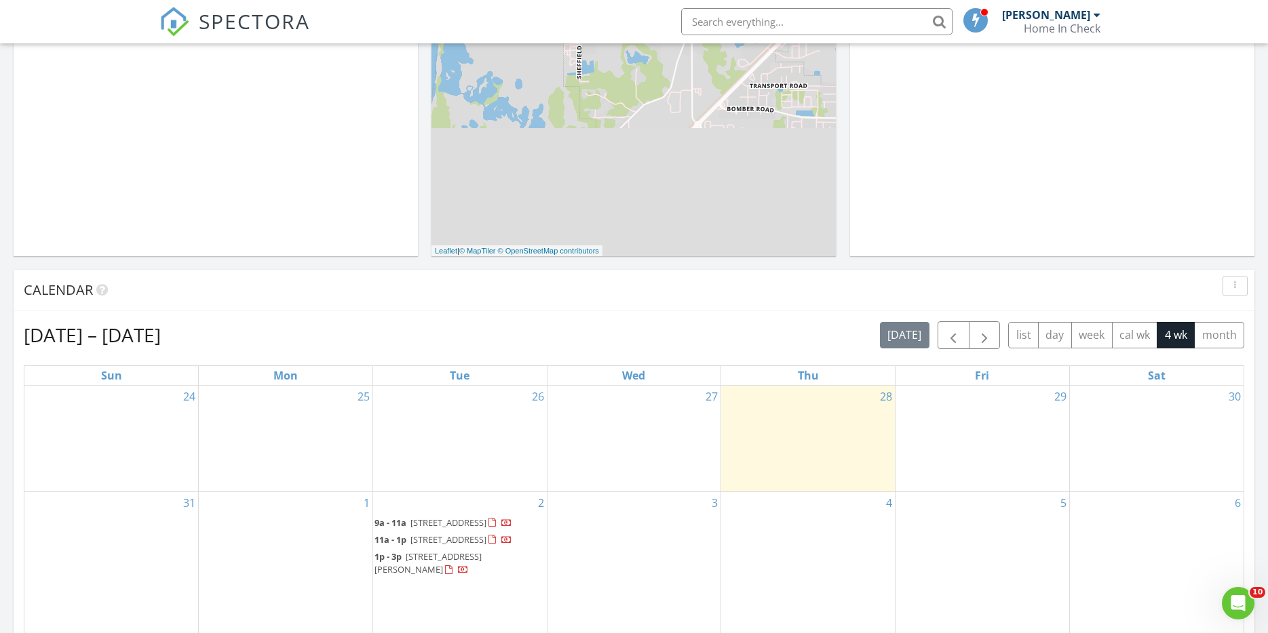
scroll to position [418, 0]
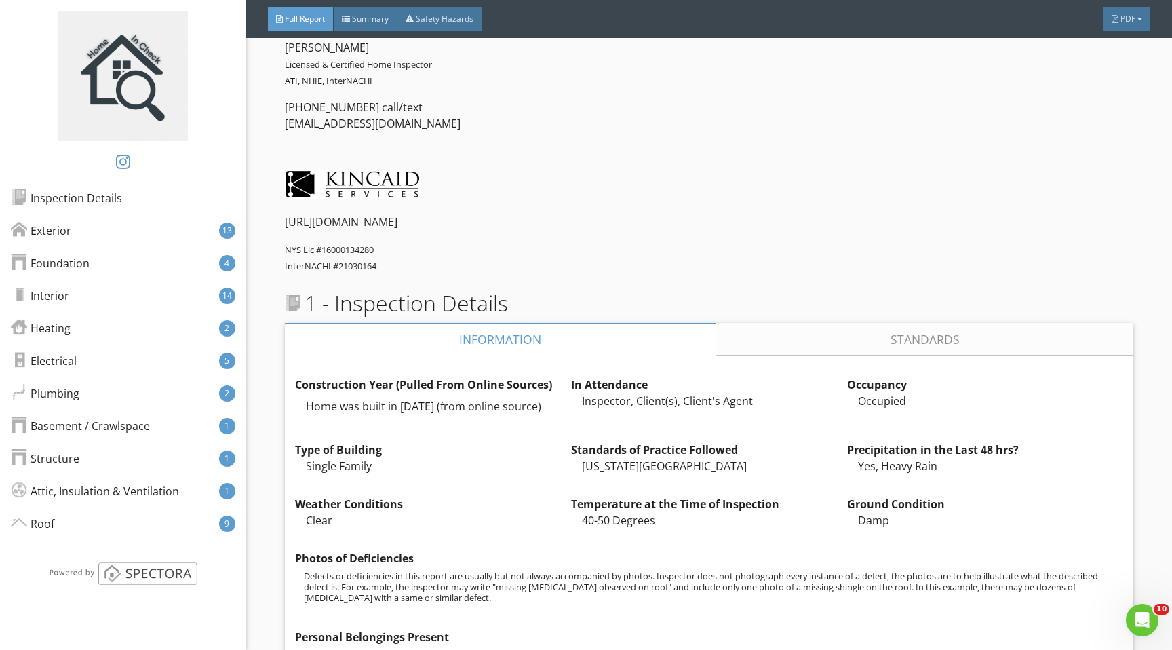
scroll to position [690, 0]
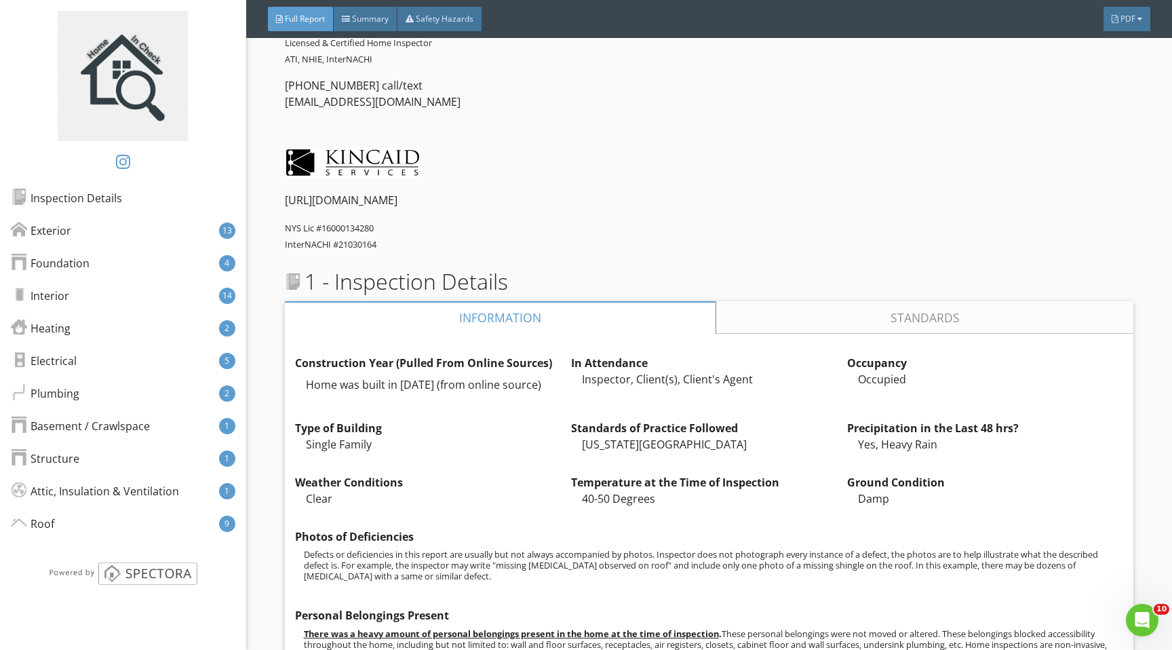
click at [848, 316] on link "Standards" at bounding box center [924, 317] width 418 height 33
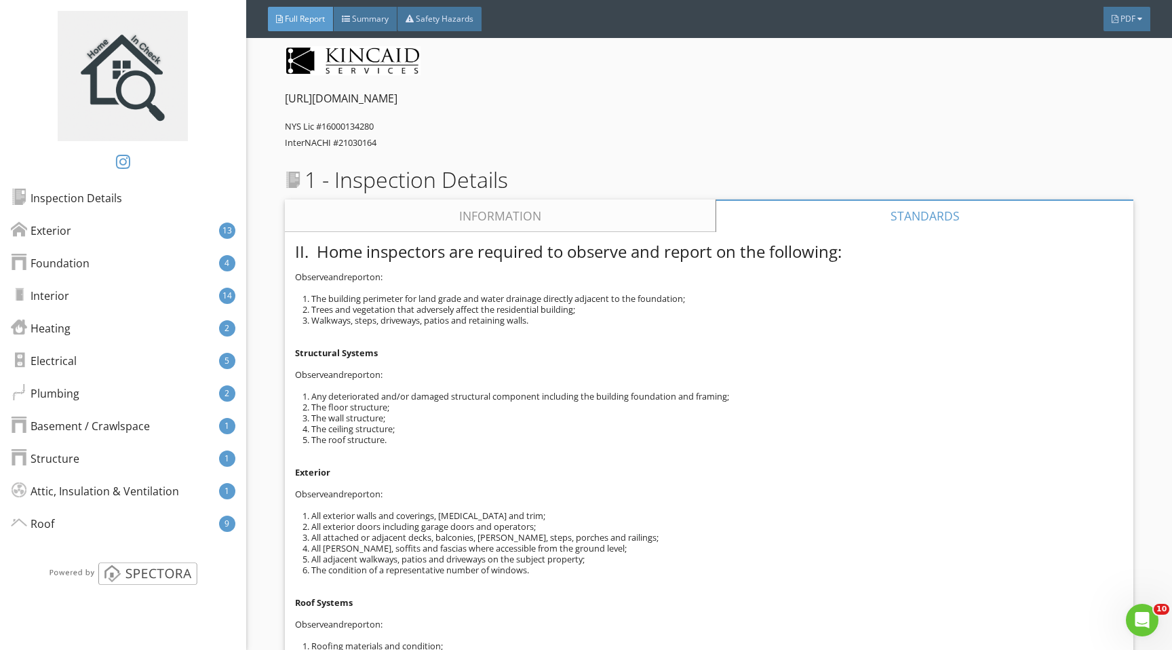
scroll to position [766, 0]
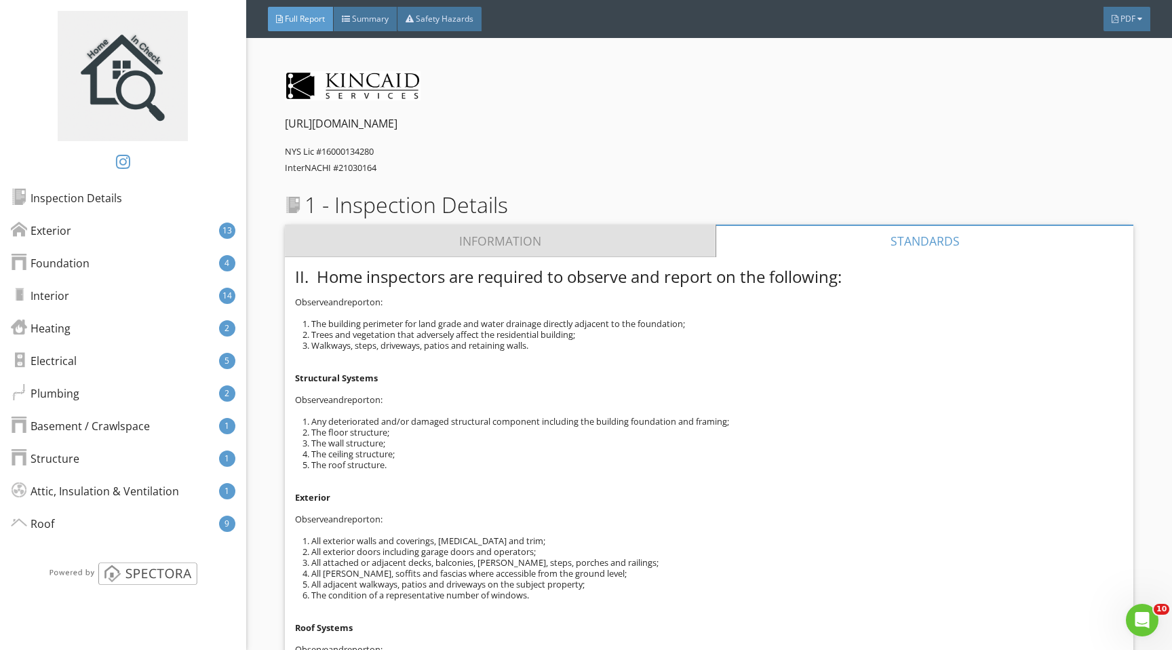
click at [492, 232] on link "Information" at bounding box center [500, 240] width 431 height 33
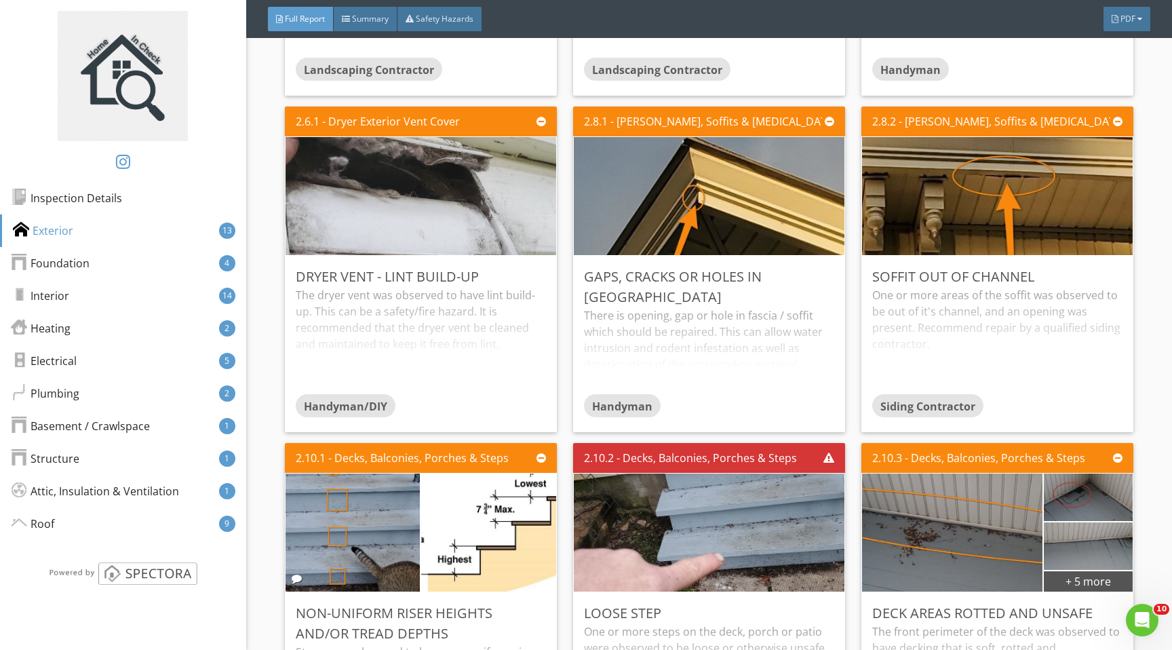
scroll to position [4934, 0]
